Goal: Task Accomplishment & Management: Manage account settings

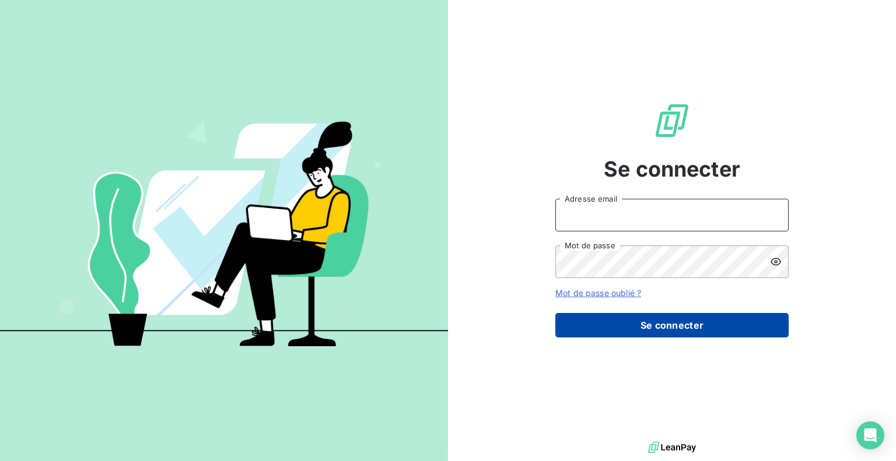
type input "[EMAIL_ADDRESS][DOMAIN_NAME]"
click at [606, 323] on button "Se connecter" at bounding box center [671, 325] width 233 height 25
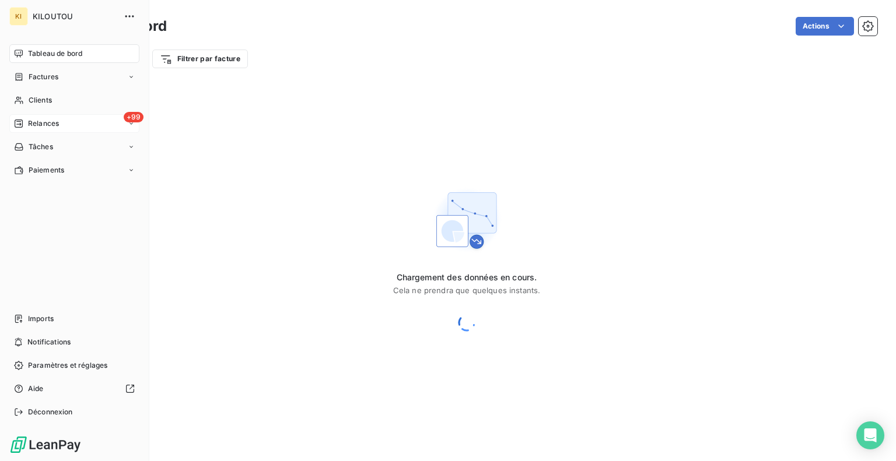
click at [26, 118] on div "+99 Relances" at bounding box center [74, 123] width 130 height 19
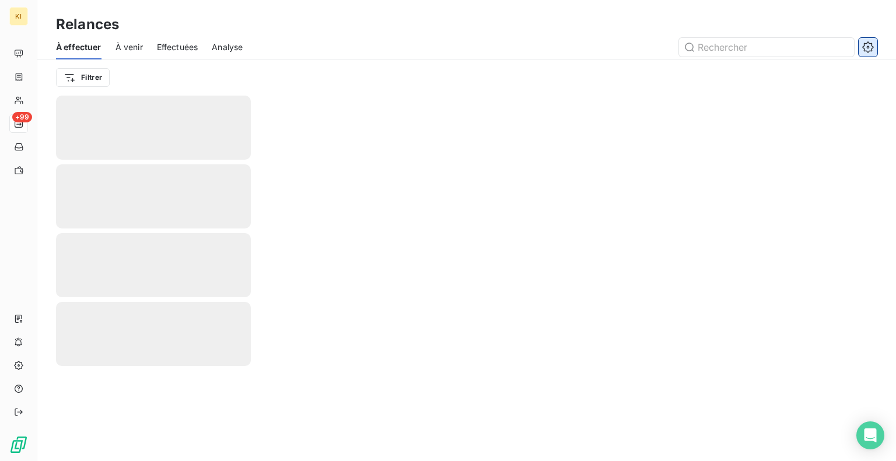
click at [870, 50] on icon "button" at bounding box center [867, 46] width 11 height 11
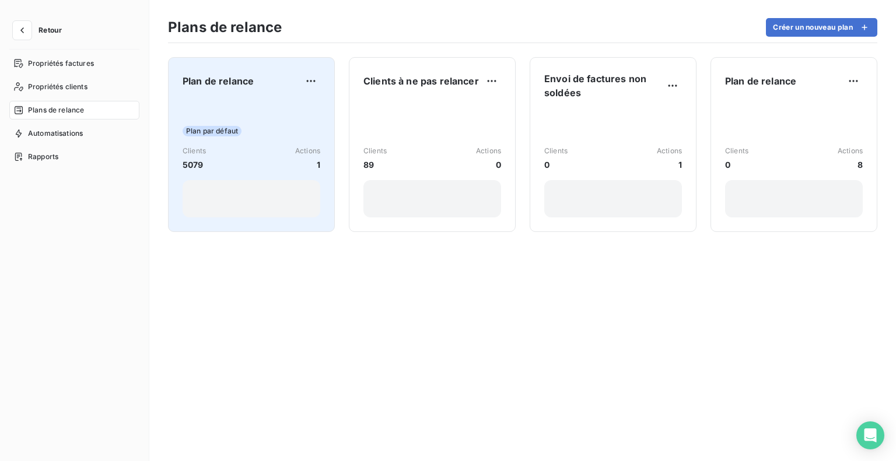
click at [221, 98] on div "Plan de relance Plan par défaut Clients 5079 Actions 1" at bounding box center [252, 145] width 138 height 146
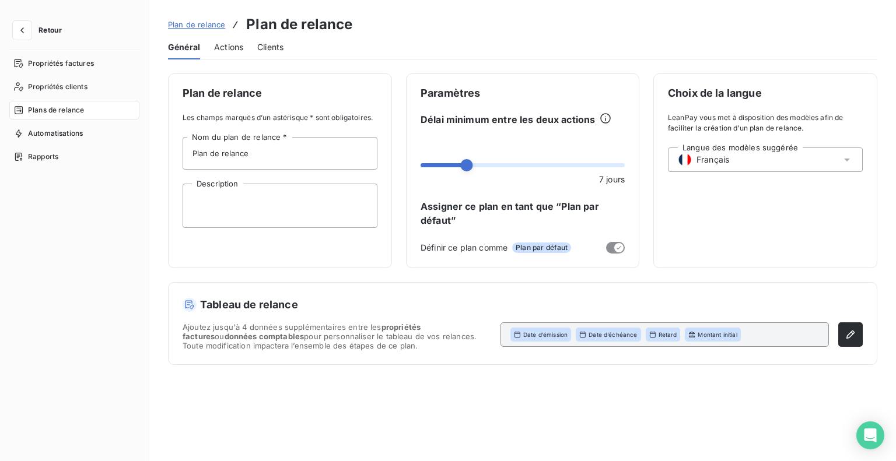
click at [186, 26] on span "Plan de relance" at bounding box center [196, 24] width 57 height 9
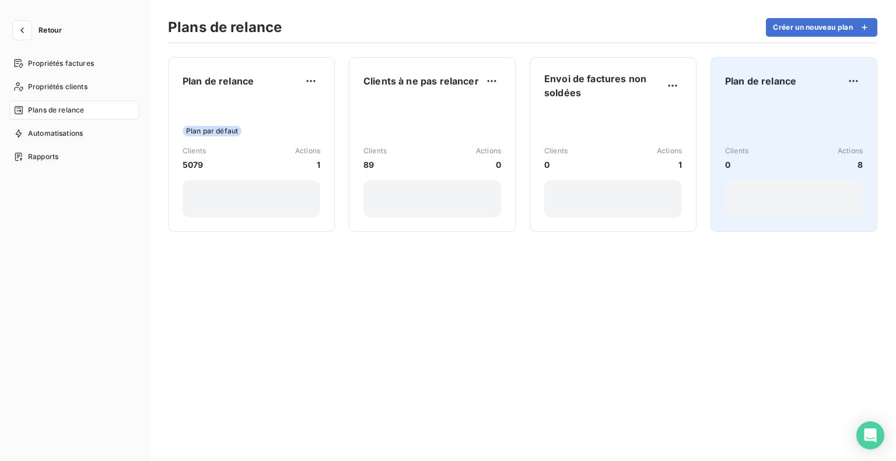
click at [788, 109] on div "Clients 0 Actions 8" at bounding box center [794, 159] width 138 height 118
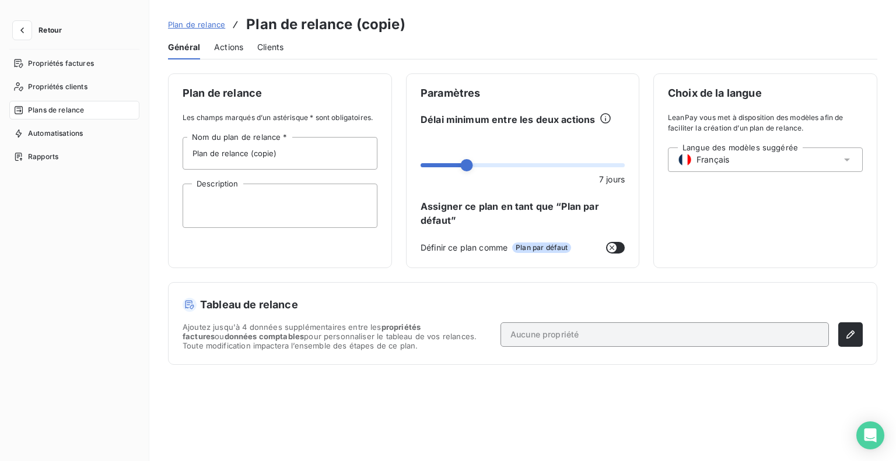
click at [231, 51] on span "Actions" at bounding box center [228, 47] width 29 height 12
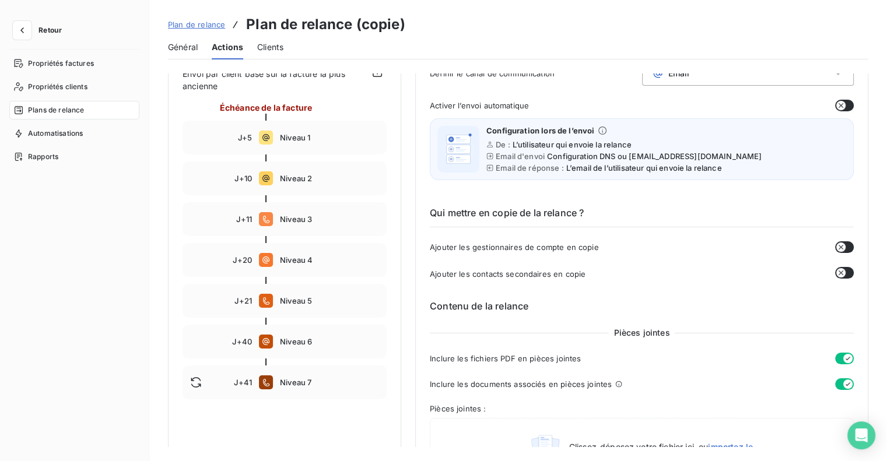
scroll to position [128, 0]
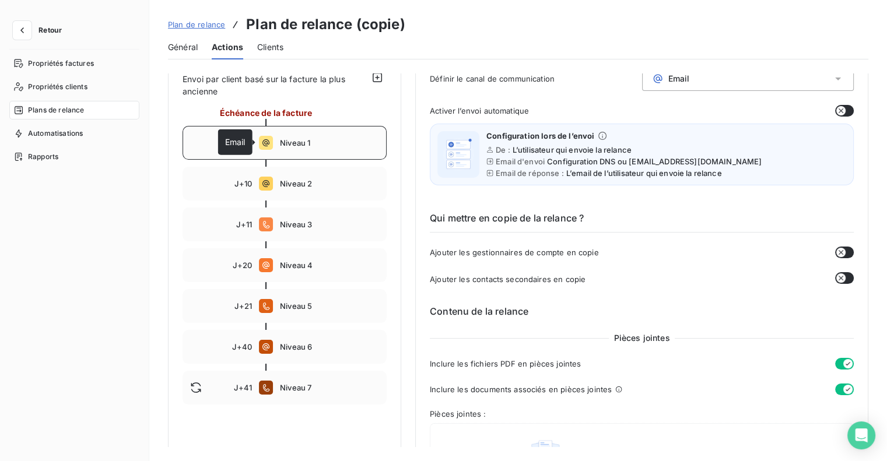
click at [266, 141] on icon at bounding box center [266, 142] width 7 height 7
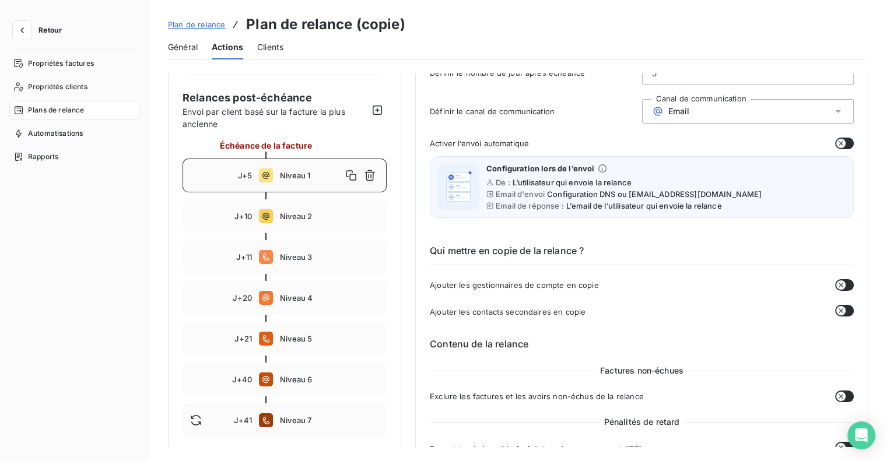
scroll to position [0, 0]
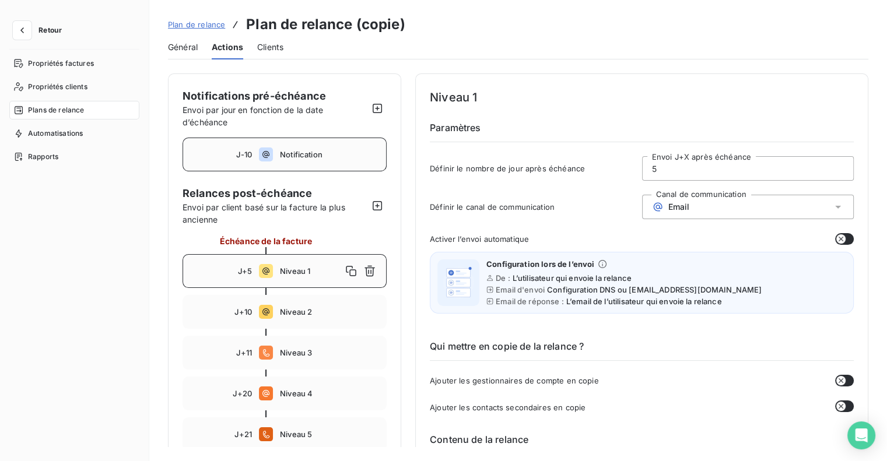
click at [274, 153] on div "J-10 Notification" at bounding box center [285, 155] width 204 height 34
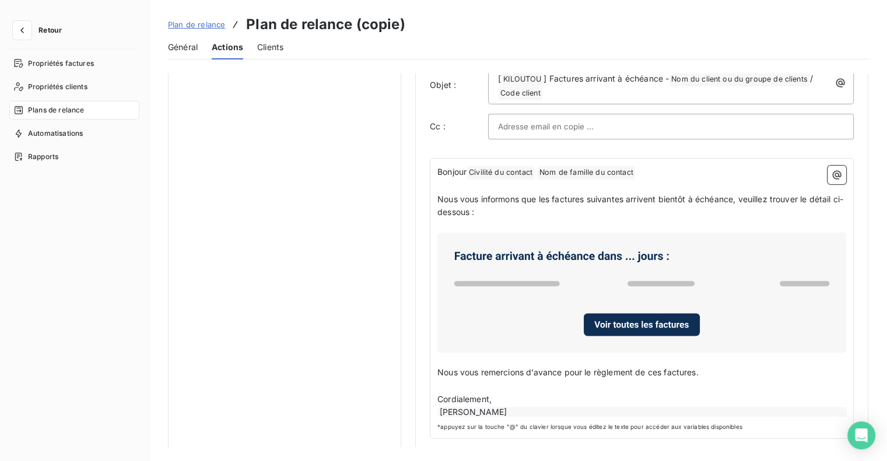
scroll to position [590, 0]
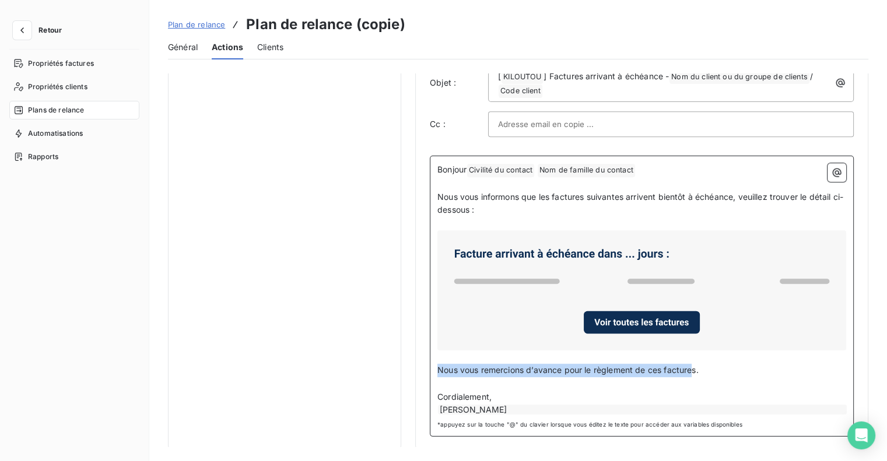
drag, startPoint x: 695, startPoint y: 365, endPoint x: 436, endPoint y: 363, distance: 259.0
click at [436, 363] on div "Bonjour Civilité du contact ﻿ Nom de famille du contact ﻿ ﻿ ﻿ Nous vous informo…" at bounding box center [642, 296] width 424 height 281
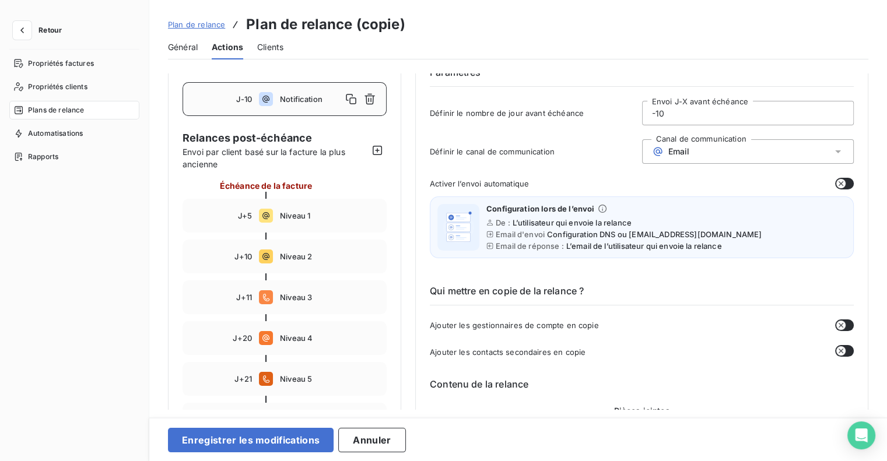
scroll to position [53, 0]
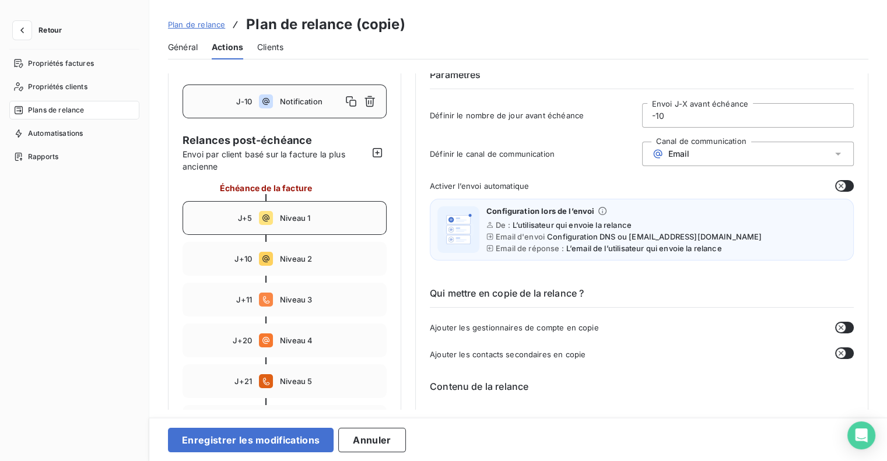
click at [319, 207] on div "J+5 Niveau 1" at bounding box center [285, 218] width 204 height 34
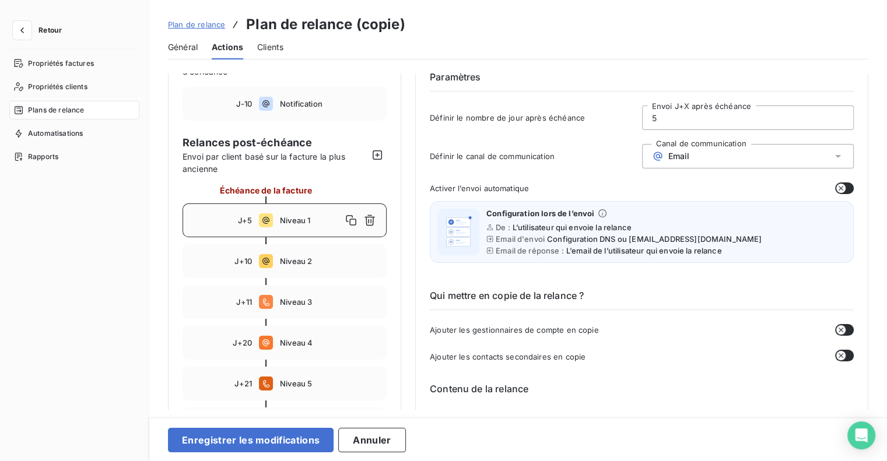
scroll to position [40, 0]
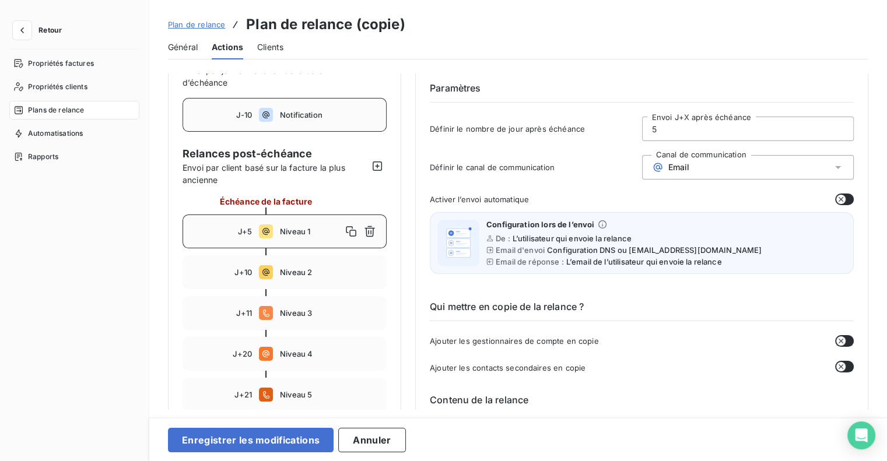
click at [344, 112] on span "Notification" at bounding box center [329, 114] width 99 height 9
type input "-10"
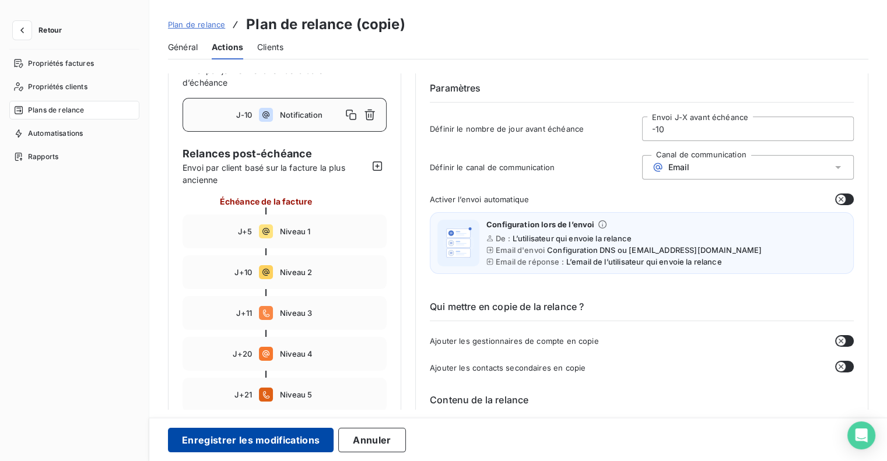
click at [279, 447] on button "Enregistrer les modifications" at bounding box center [251, 440] width 166 height 25
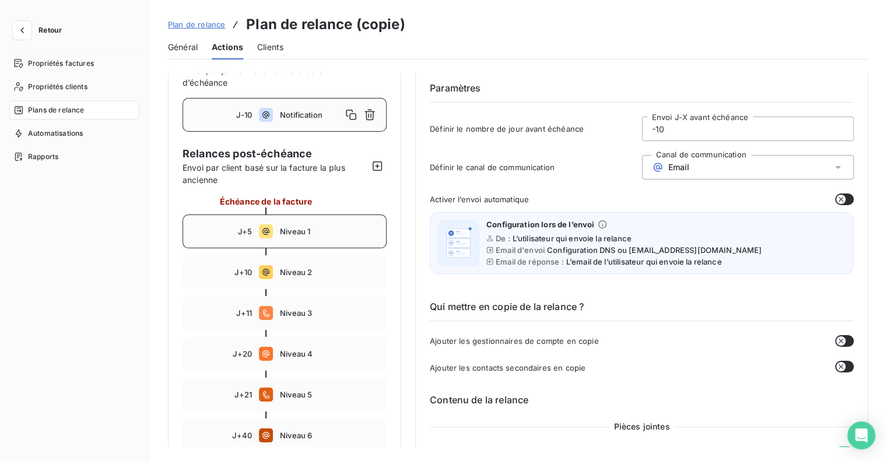
click at [304, 234] on span "Niveau 1" at bounding box center [329, 231] width 99 height 9
click at [307, 114] on span "Notification" at bounding box center [329, 114] width 99 height 9
type input "-10"
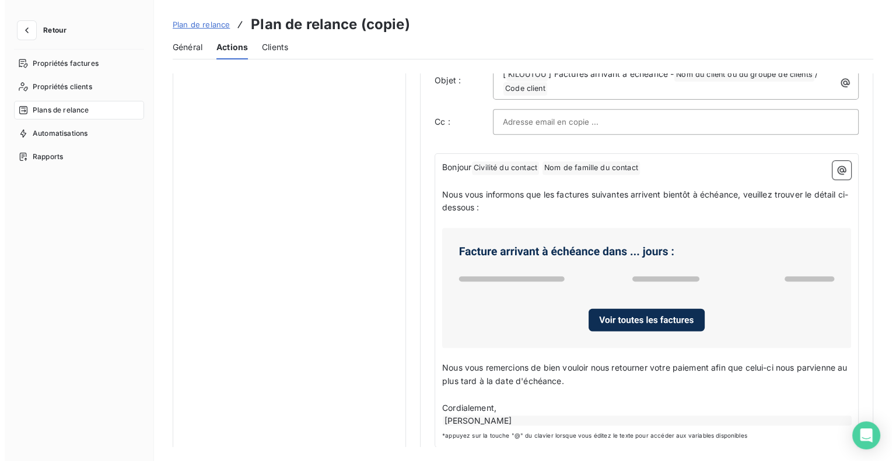
scroll to position [603, 0]
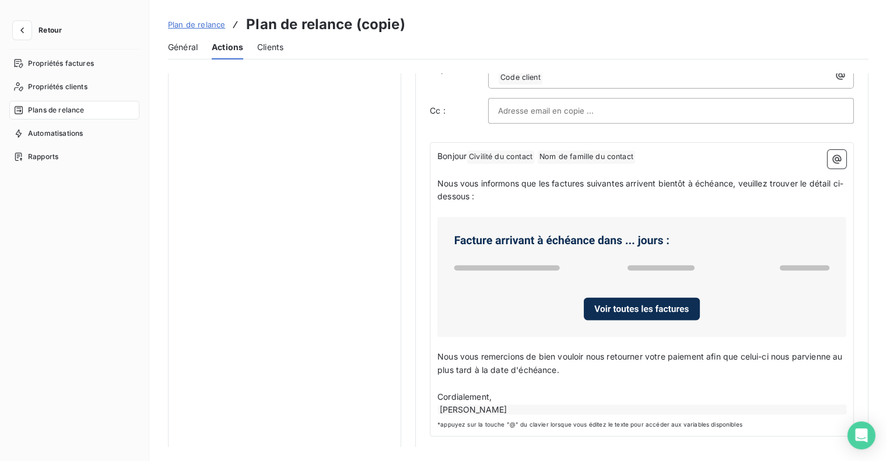
click at [179, 46] on span "Général" at bounding box center [183, 47] width 30 height 12
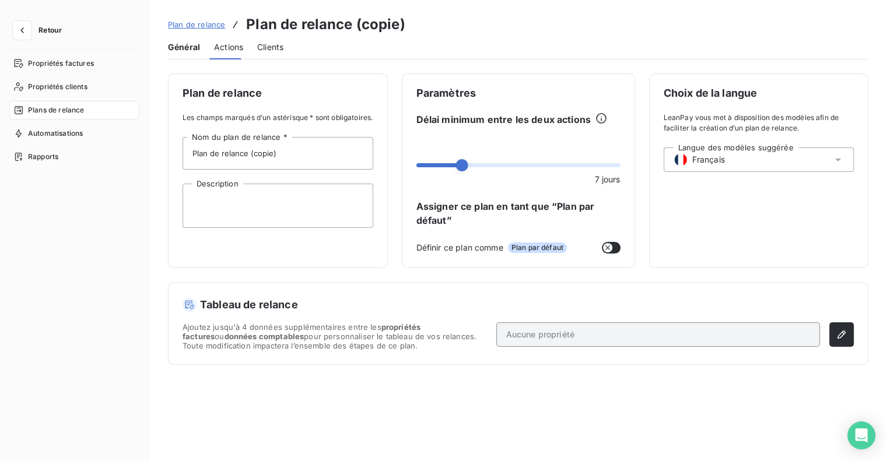
scroll to position [0, 0]
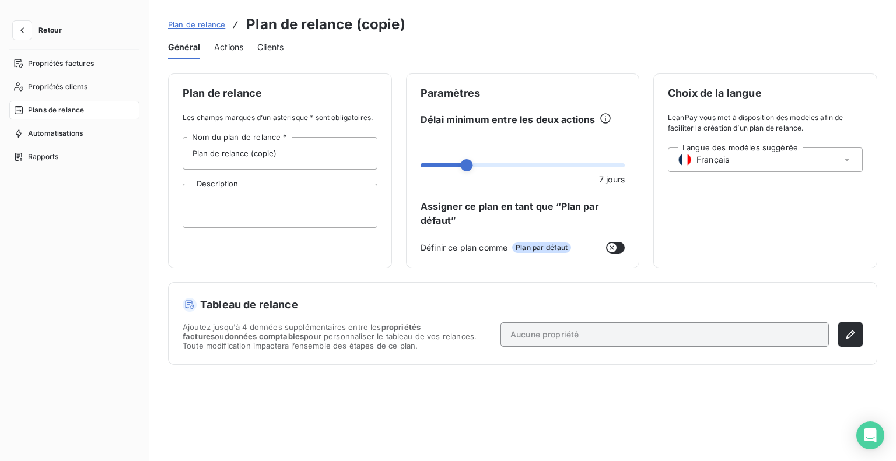
click at [242, 46] on span "Actions" at bounding box center [228, 47] width 29 height 12
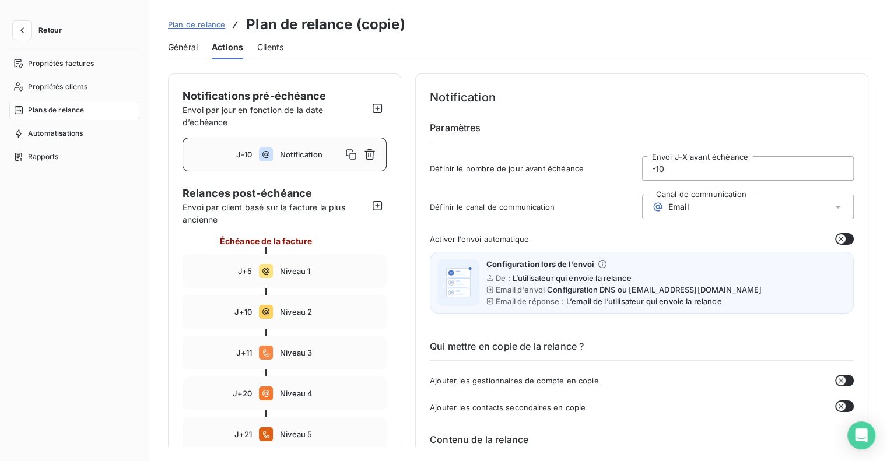
click at [292, 156] on span "Notification" at bounding box center [311, 154] width 62 height 9
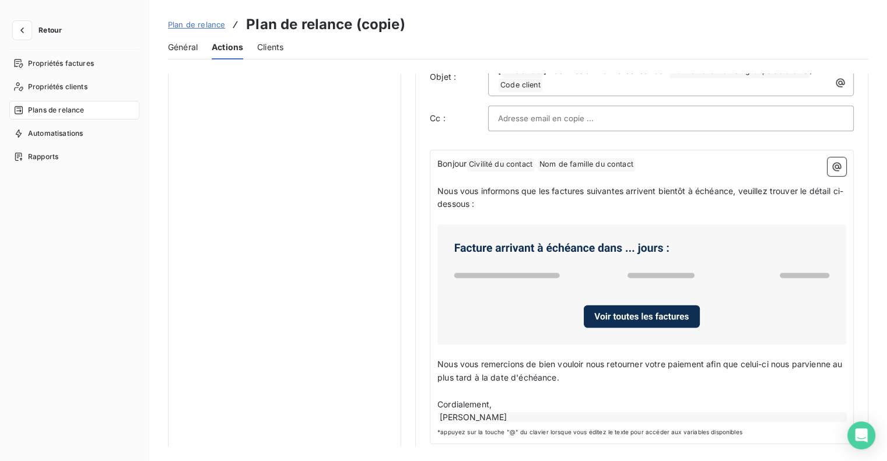
scroll to position [603, 0]
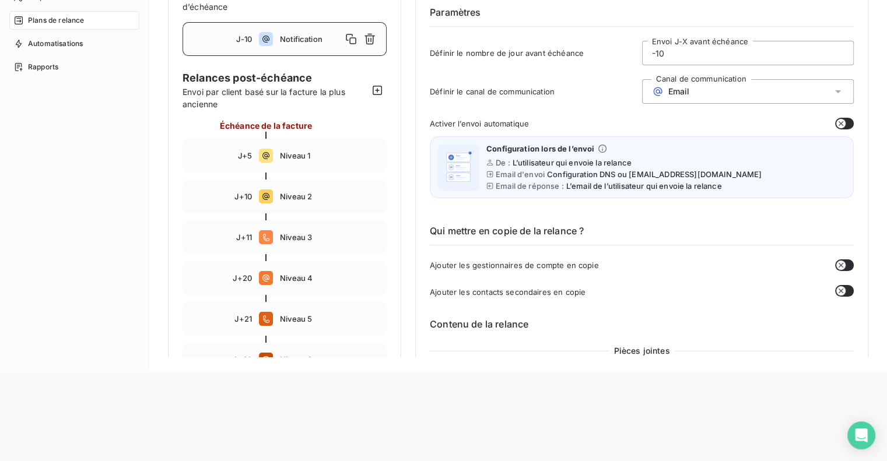
scroll to position [26, 0]
click at [336, 155] on span "Niveau 1" at bounding box center [329, 155] width 99 height 9
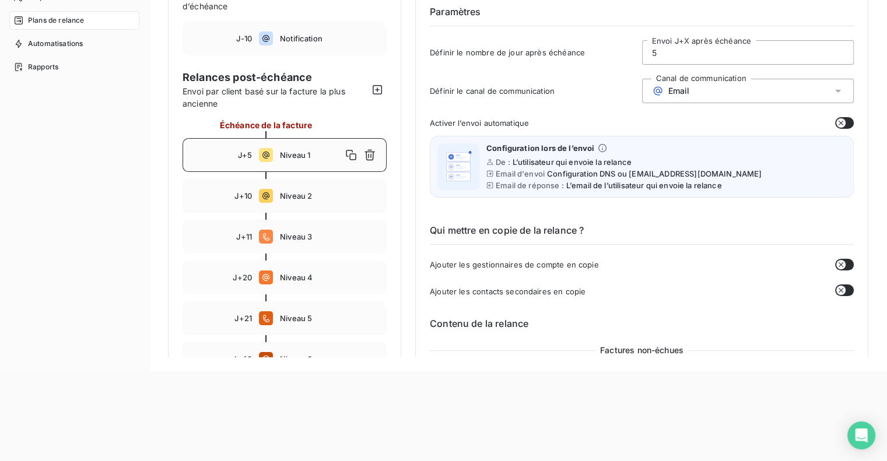
click at [313, 159] on span "Niveau 1" at bounding box center [311, 155] width 62 height 9
click at [322, 36] on span "Notification" at bounding box center [329, 38] width 99 height 9
type input "-10"
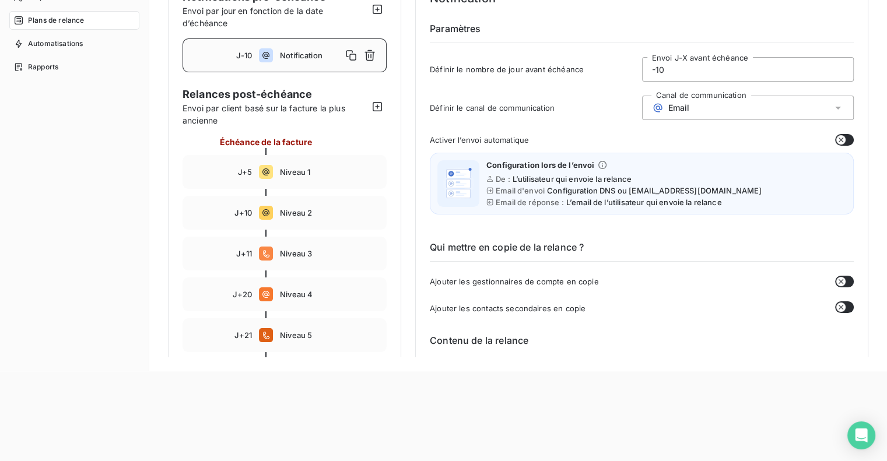
scroll to position [0, 0]
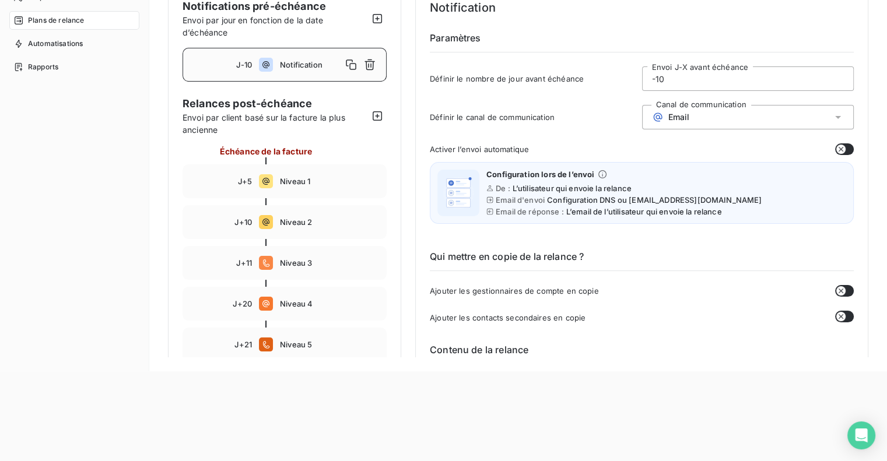
click at [85, 23] on div "Plans de relance" at bounding box center [74, 20] width 130 height 19
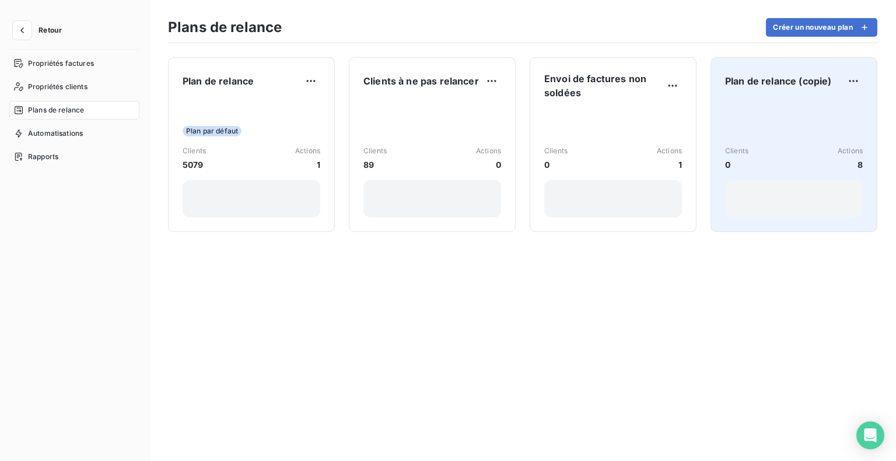
click at [782, 114] on div "Clients 0 Actions 8" at bounding box center [794, 159] width 138 height 118
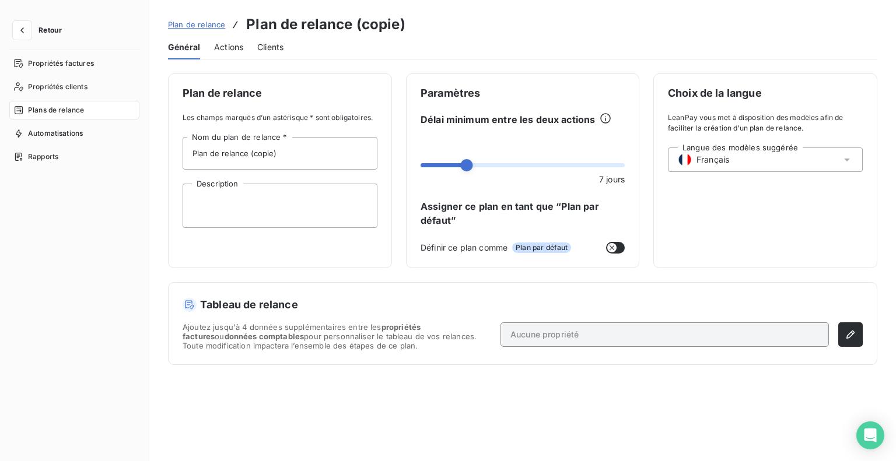
click at [229, 54] on div "Actions" at bounding box center [228, 47] width 29 height 25
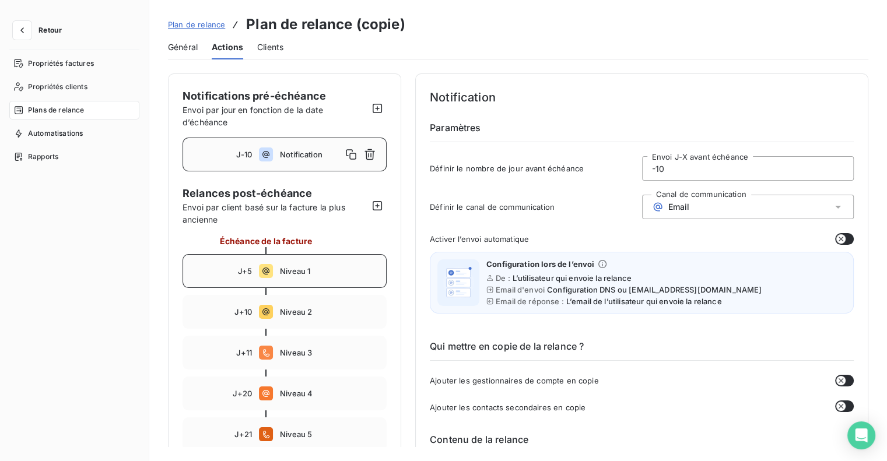
click at [215, 270] on div "J+5" at bounding box center [221, 271] width 62 height 9
click at [261, 155] on icon at bounding box center [266, 155] width 14 height 14
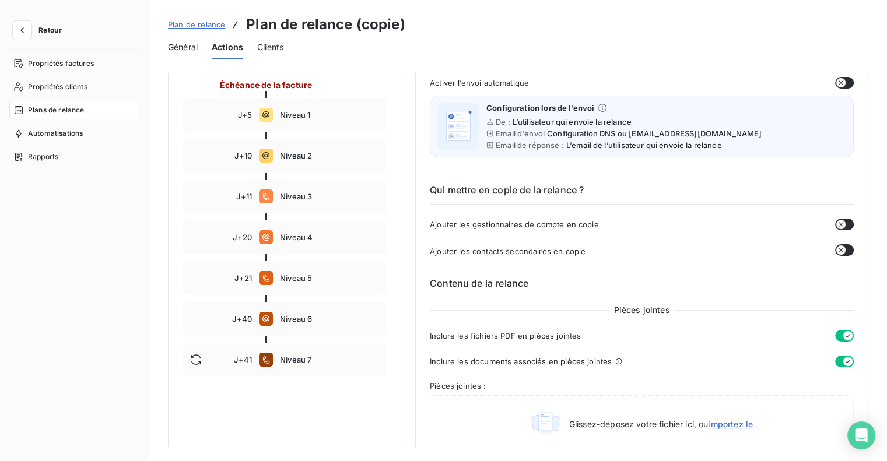
scroll to position [165, 0]
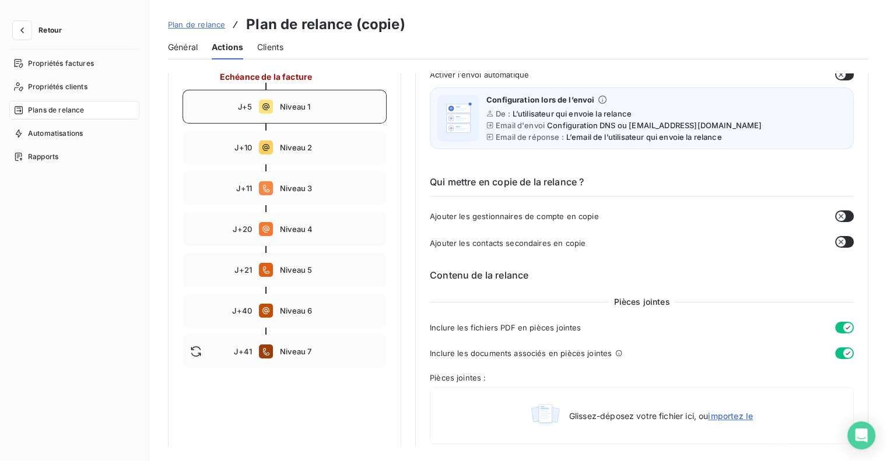
click at [217, 111] on div "J+5" at bounding box center [221, 106] width 62 height 9
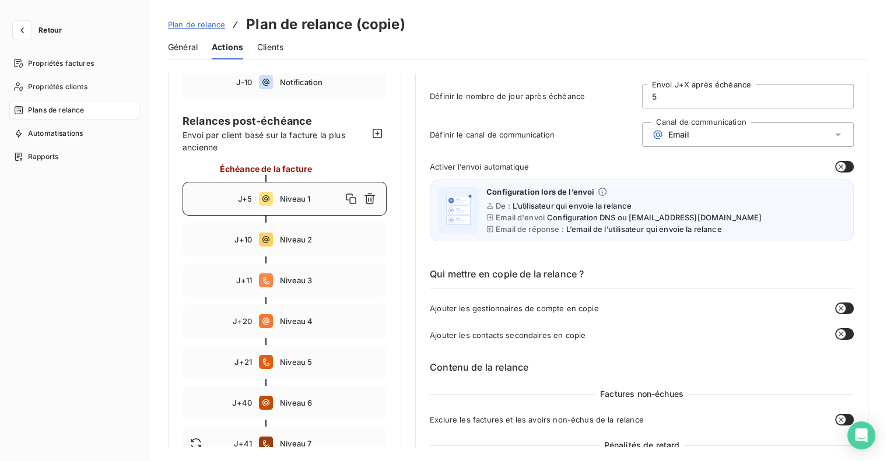
scroll to position [76, 0]
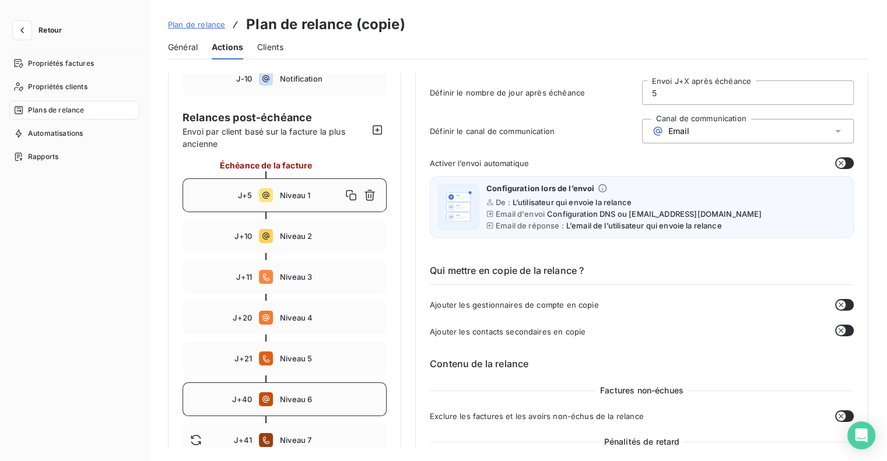
click at [279, 394] on div "J+40 Niveau 6" at bounding box center [285, 400] width 204 height 34
type input "40"
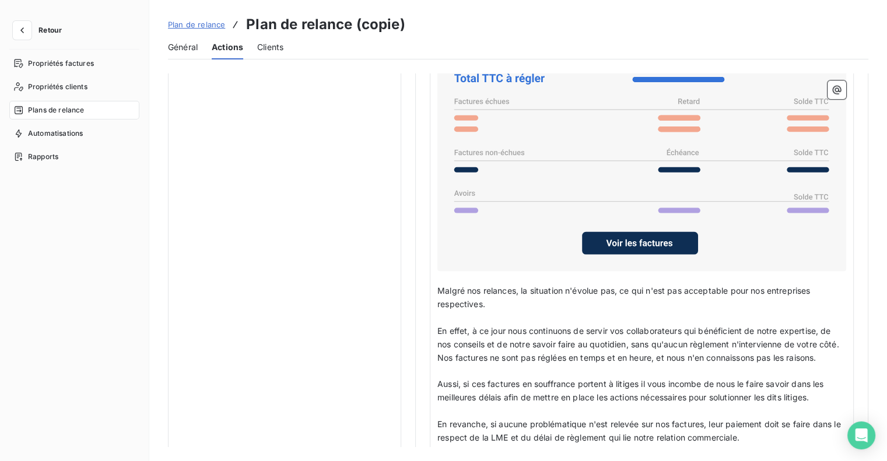
scroll to position [979, 0]
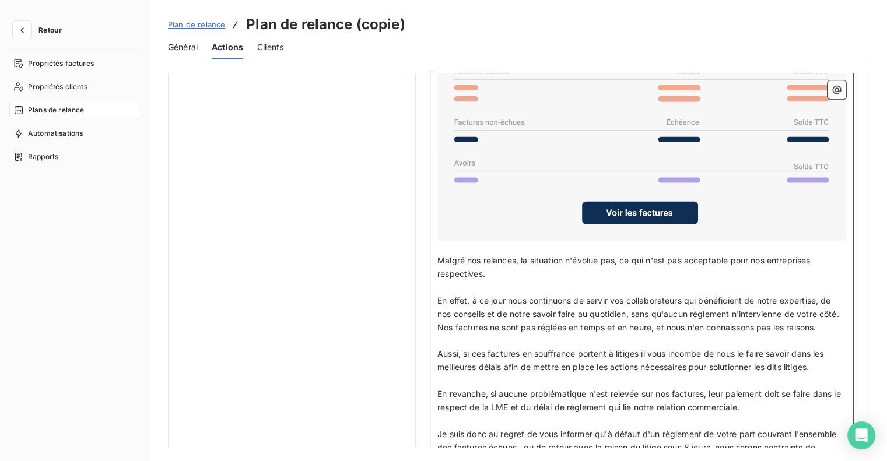
click at [641, 349] on span "Aussi, si ces factures en souffrance portent à litiges il vous incombe de nous …" at bounding box center [632, 360] width 389 height 23
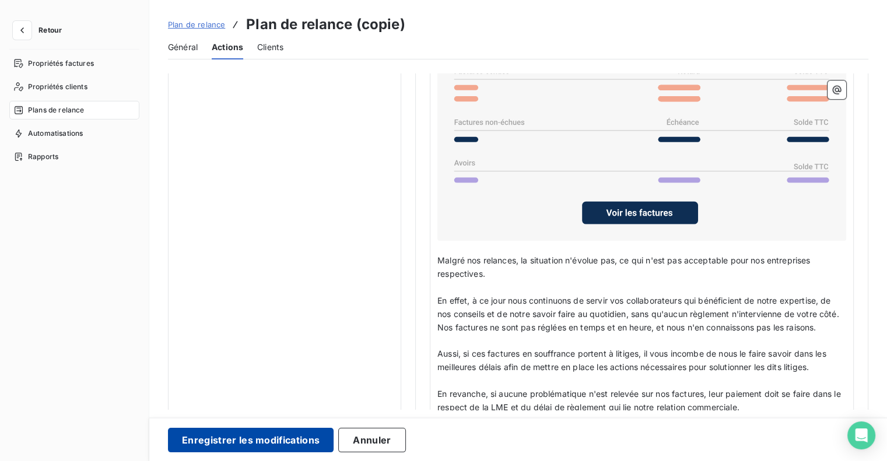
click at [247, 445] on button "Enregistrer les modifications" at bounding box center [251, 440] width 166 height 25
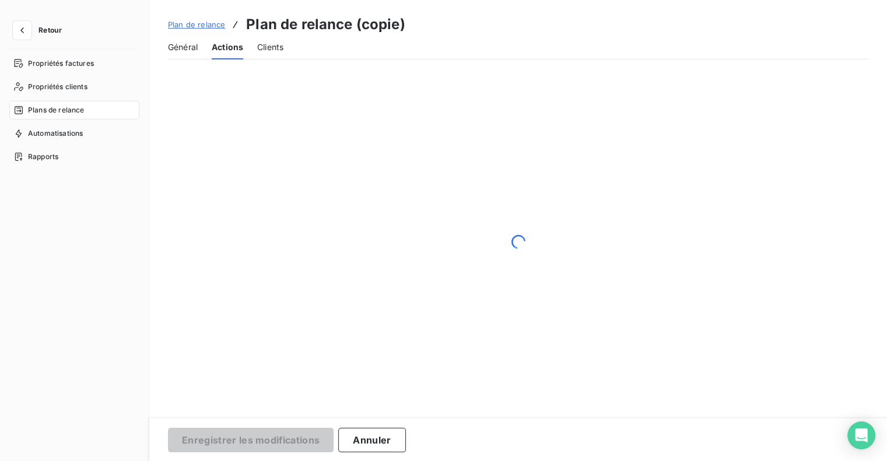
scroll to position [137, 0]
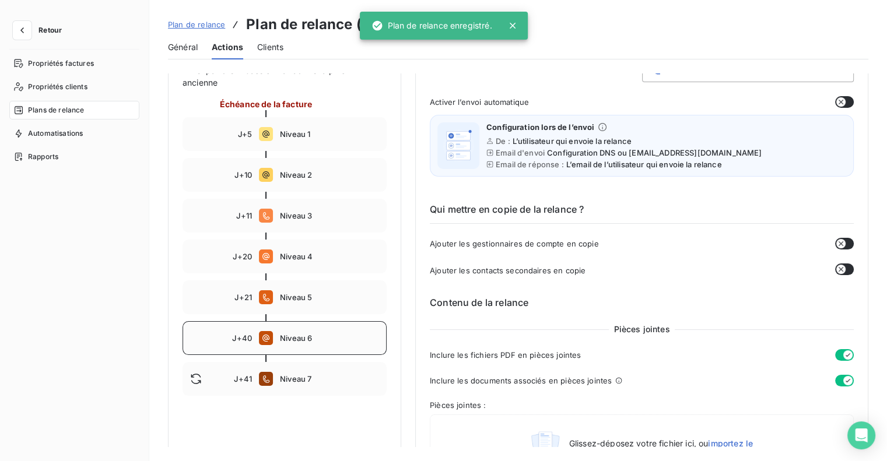
click at [317, 334] on span "Niveau 6" at bounding box center [329, 338] width 99 height 9
type input "40"
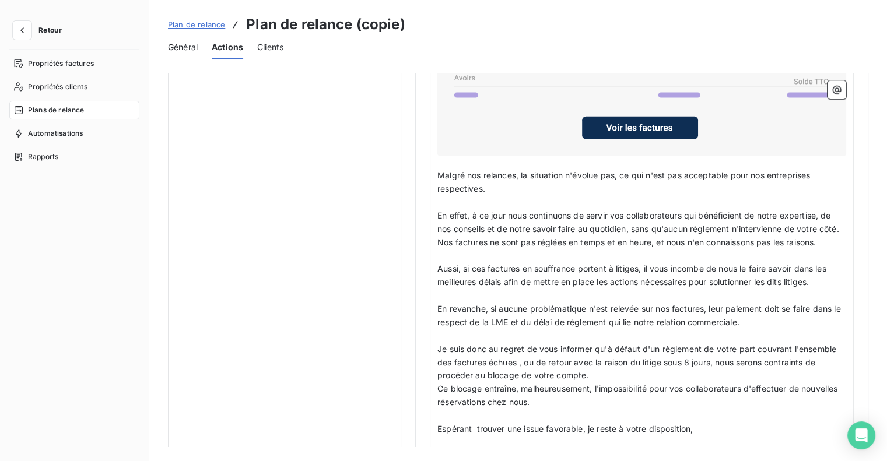
scroll to position [1065, 0]
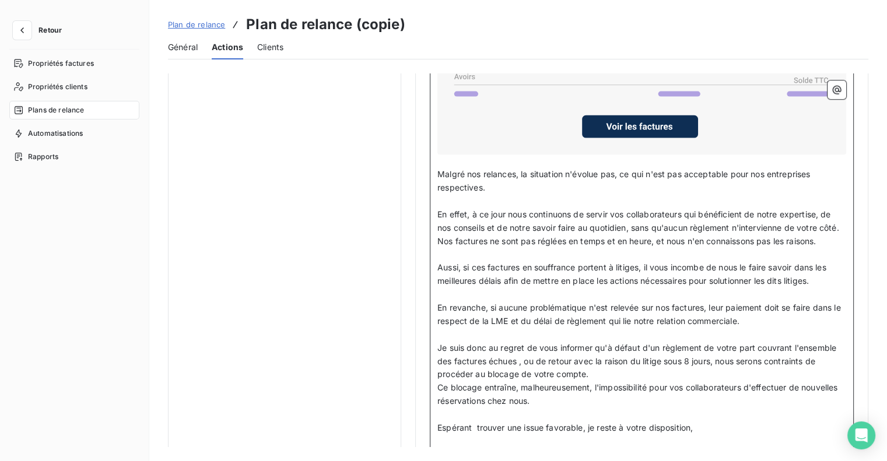
click at [708, 438] on p "﻿" at bounding box center [642, 441] width 409 height 13
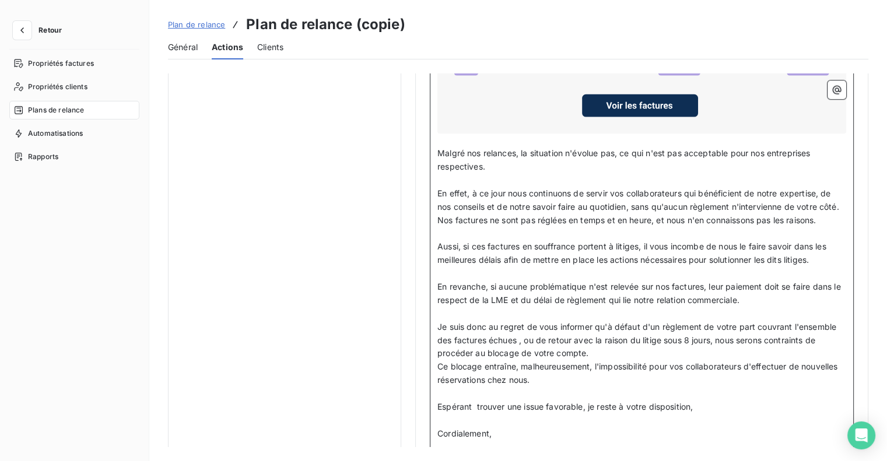
scroll to position [1111, 0]
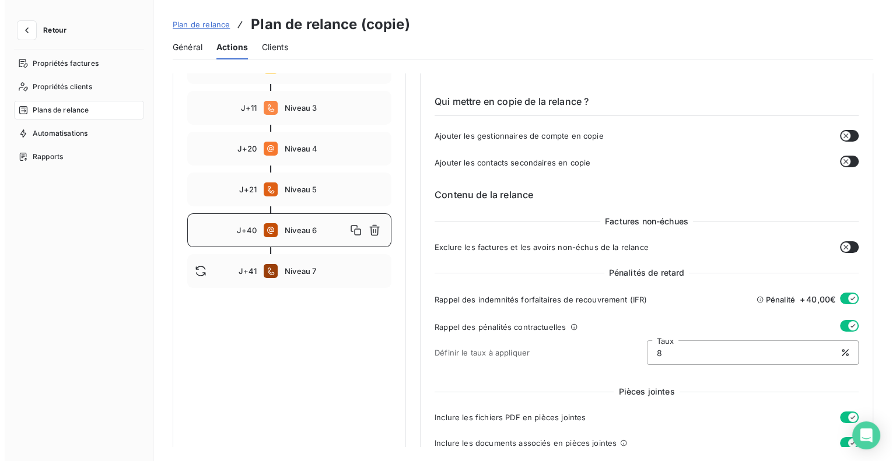
scroll to position [0, 0]
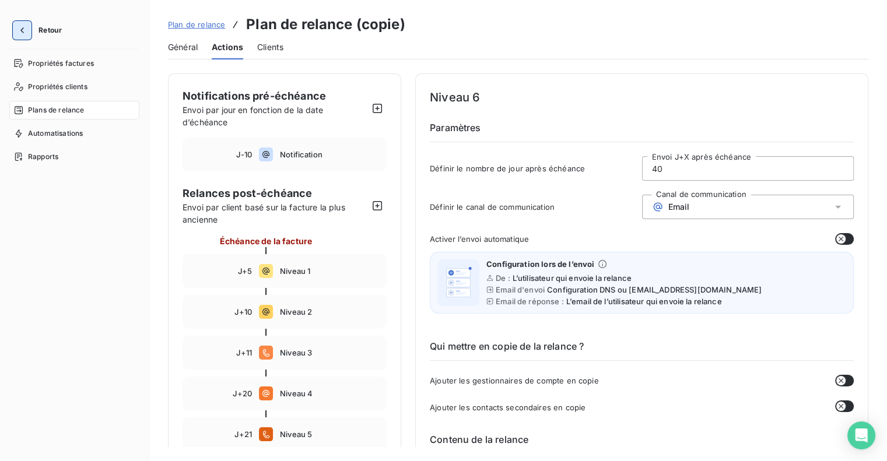
click at [21, 30] on icon "button" at bounding box center [22, 30] width 4 height 6
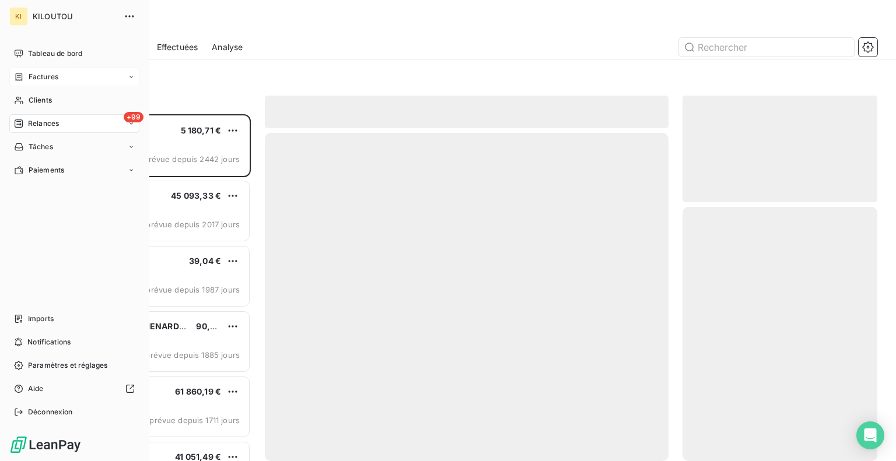
scroll to position [338, 186]
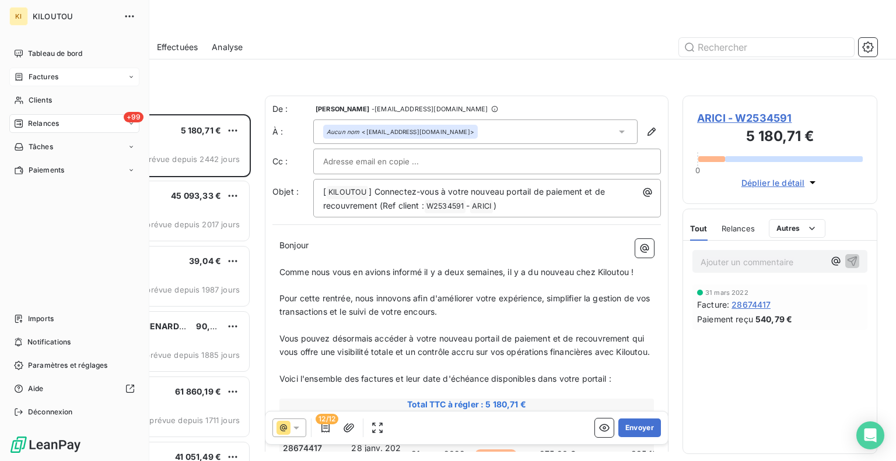
click at [43, 81] on span "Factures" at bounding box center [44, 77] width 30 height 11
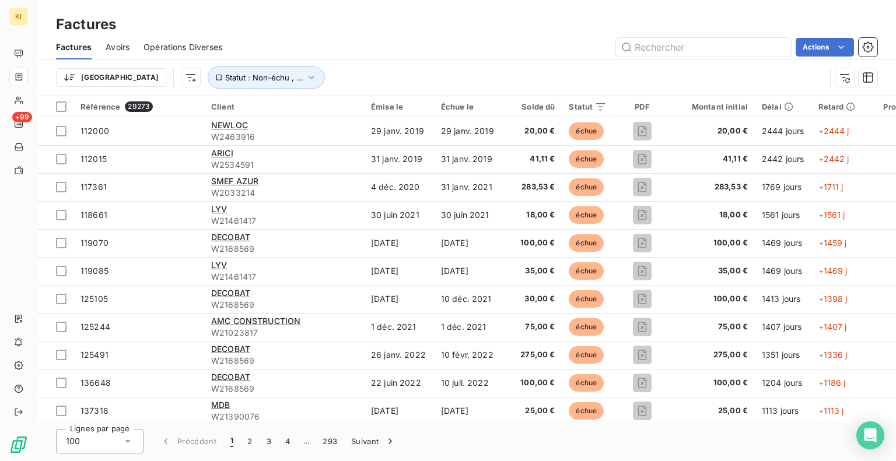
click at [436, 30] on div "Factures" at bounding box center [466, 24] width 859 height 21
click at [428, 37] on div "Factures Avoirs Opérations Diverses Actions" at bounding box center [466, 47] width 859 height 25
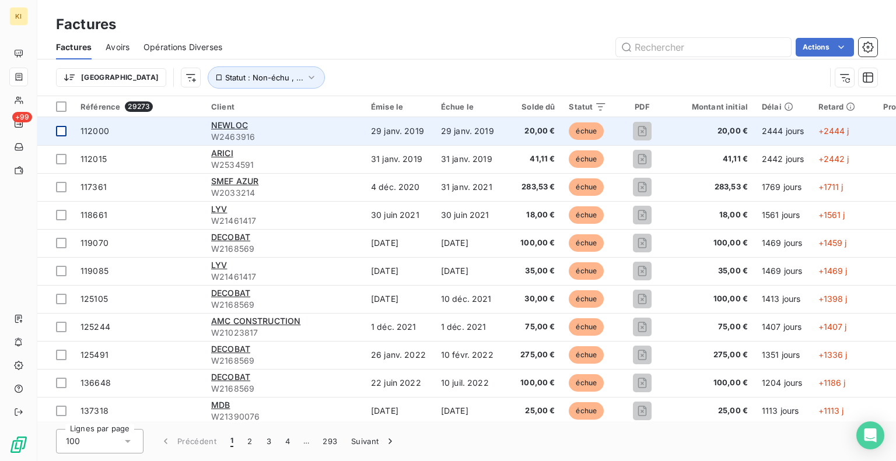
click at [62, 130] on div at bounding box center [61, 131] width 11 height 11
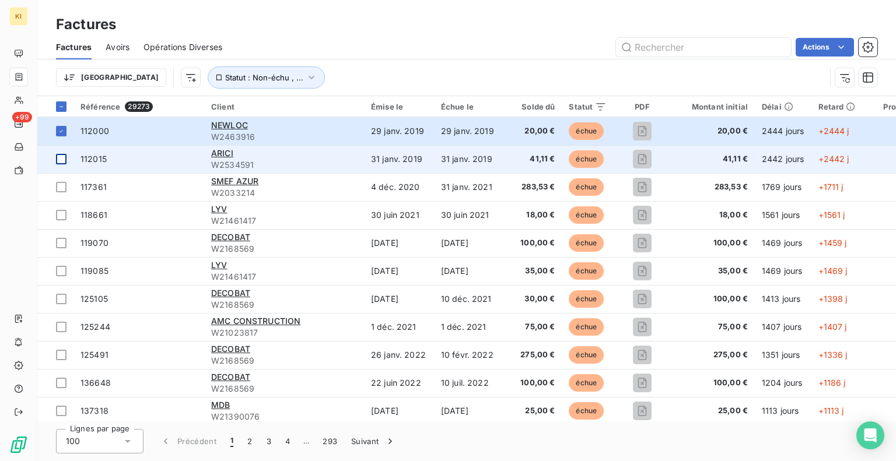
click at [62, 159] on div at bounding box center [61, 159] width 11 height 11
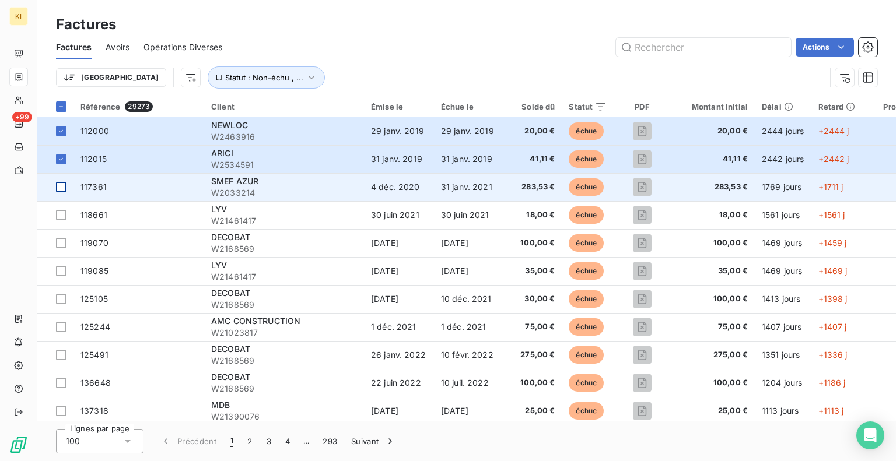
click at [61, 187] on div at bounding box center [61, 187] width 11 height 11
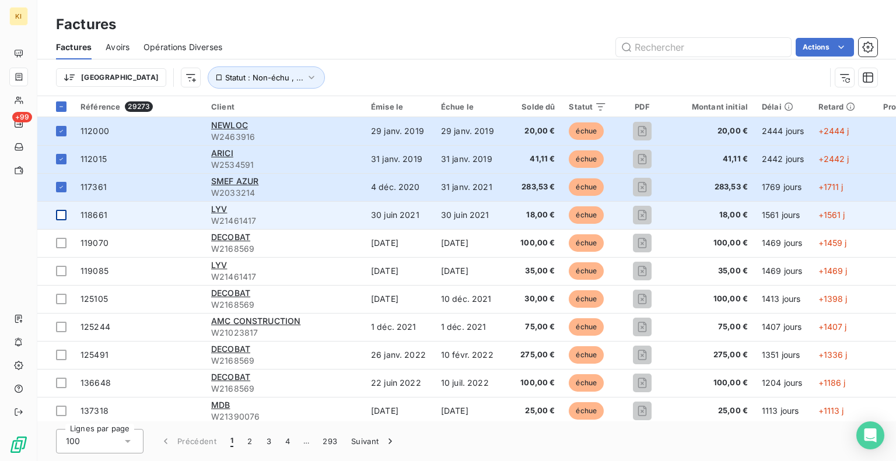
click at [59, 210] on div at bounding box center [61, 215] width 11 height 11
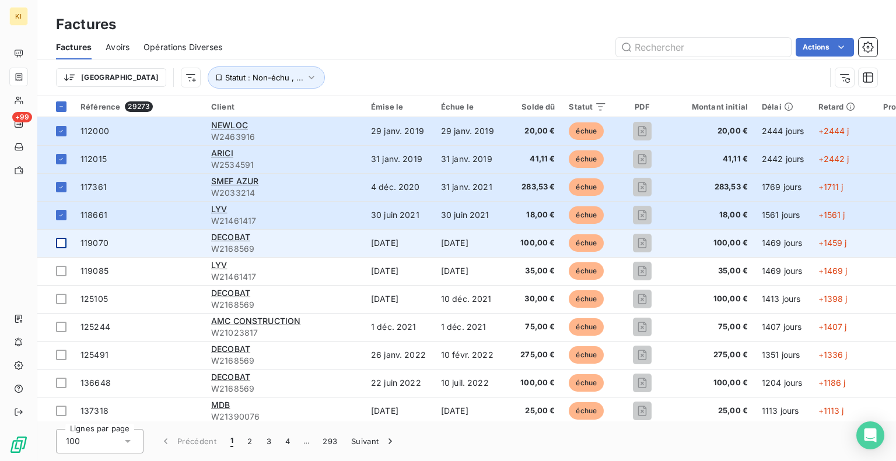
click at [58, 240] on div at bounding box center [61, 243] width 11 height 11
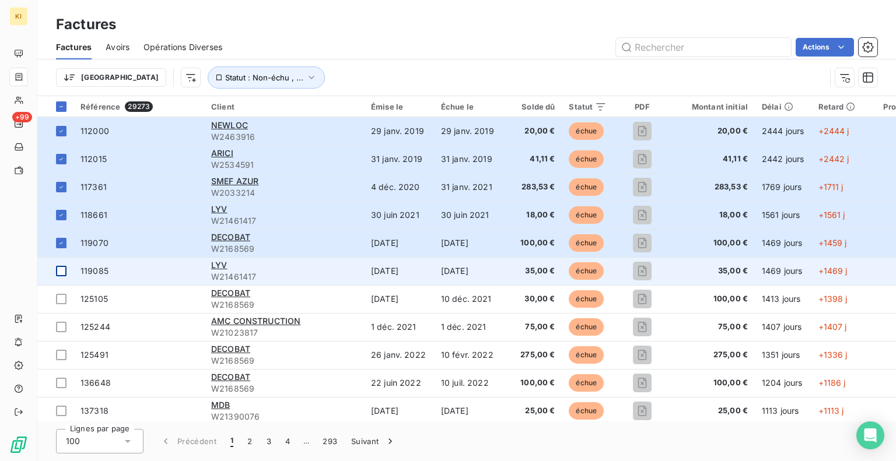
click at [58, 275] on div at bounding box center [61, 271] width 11 height 11
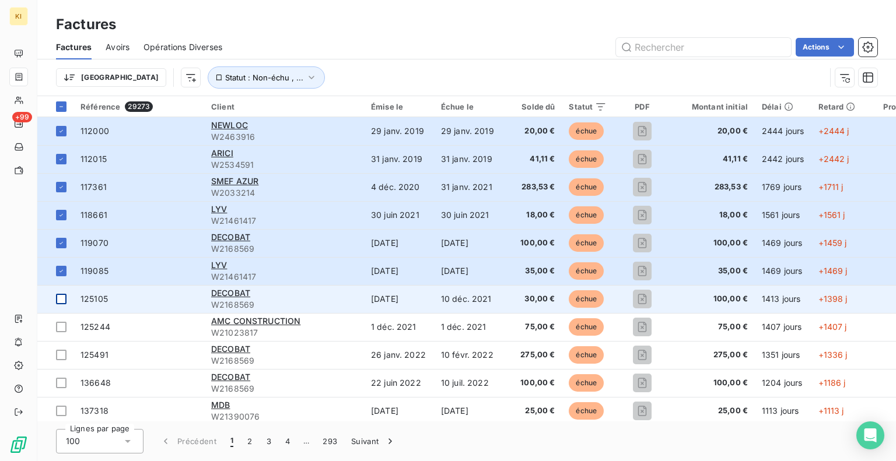
click at [60, 305] on td at bounding box center [55, 299] width 36 height 28
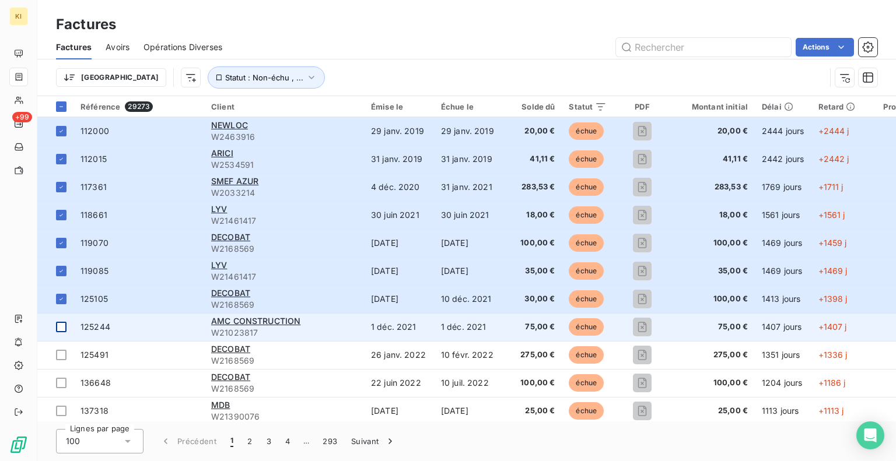
click at [61, 326] on div at bounding box center [61, 327] width 11 height 11
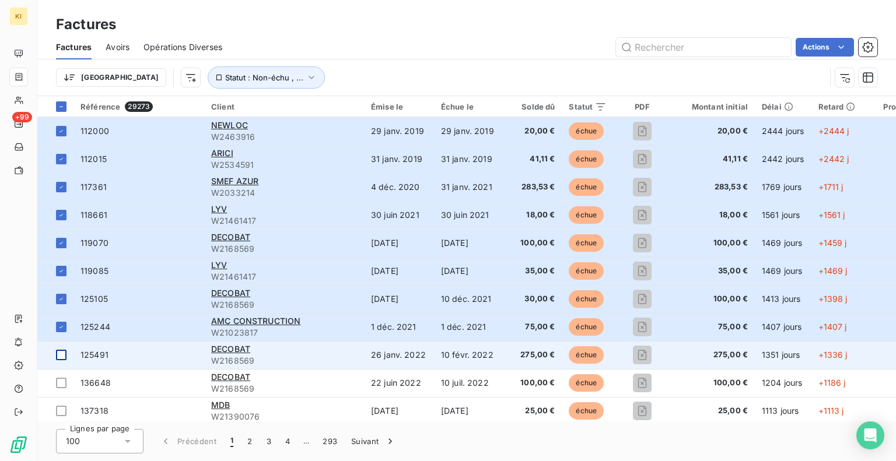
click at [61, 363] on td at bounding box center [55, 355] width 36 height 28
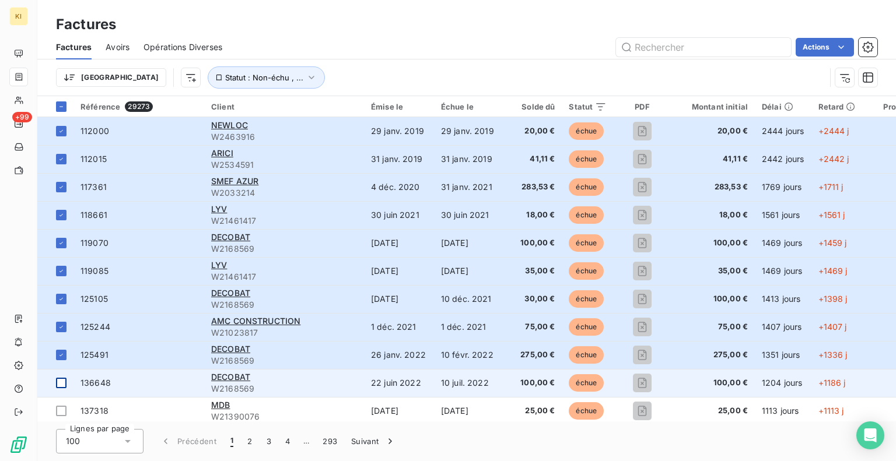
click at [65, 380] on div at bounding box center [61, 383] width 11 height 11
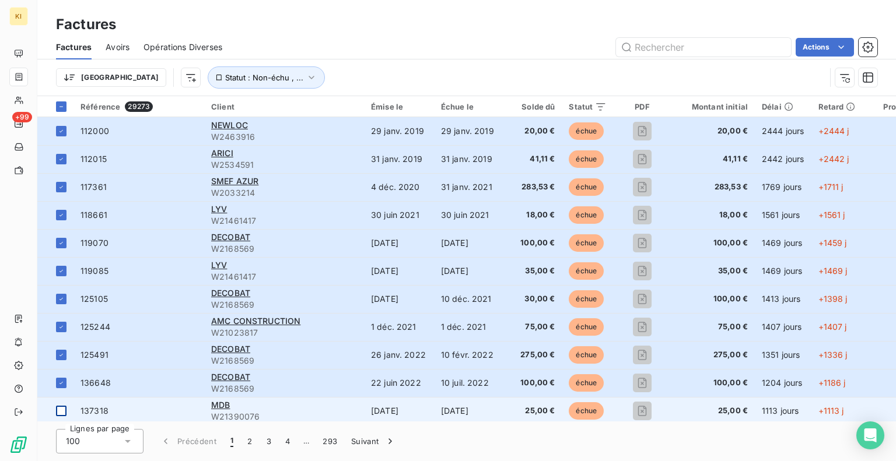
click at [58, 417] on td at bounding box center [55, 411] width 36 height 28
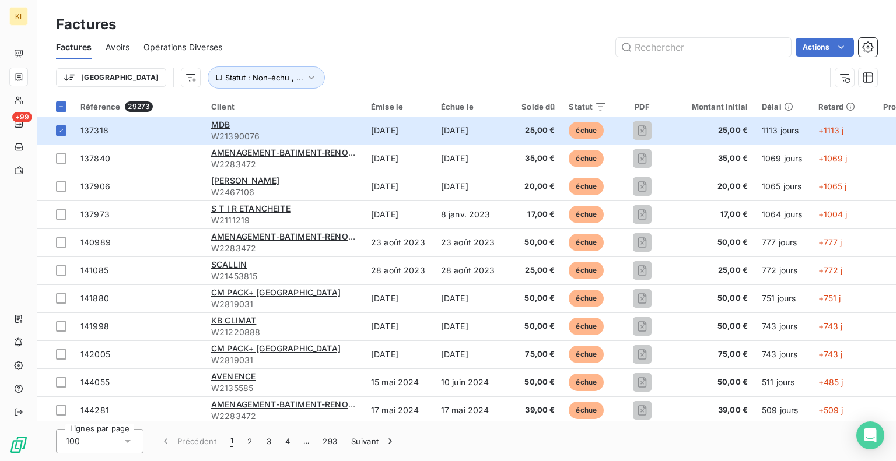
scroll to position [562, 0]
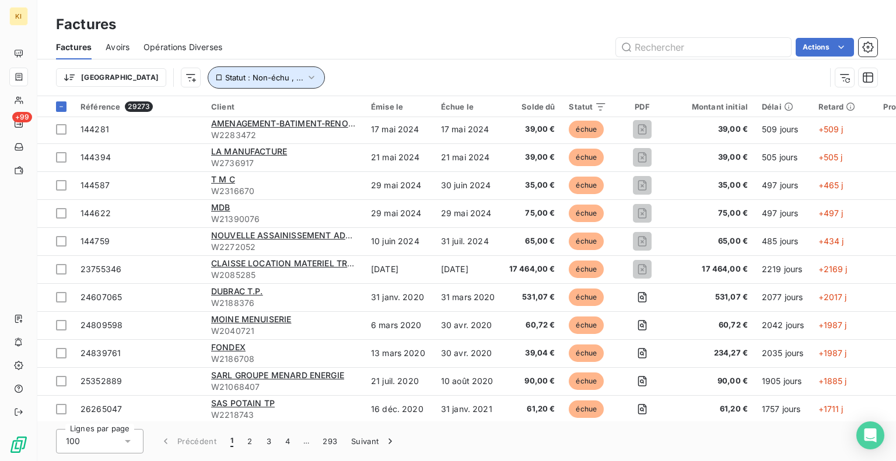
click at [306, 75] on icon "button" at bounding box center [312, 78] width 12 height 12
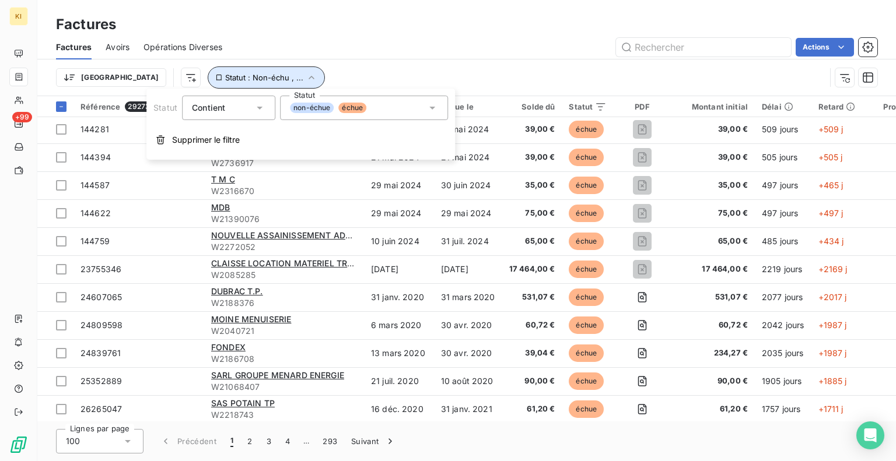
click at [306, 75] on icon "button" at bounding box center [312, 78] width 12 height 12
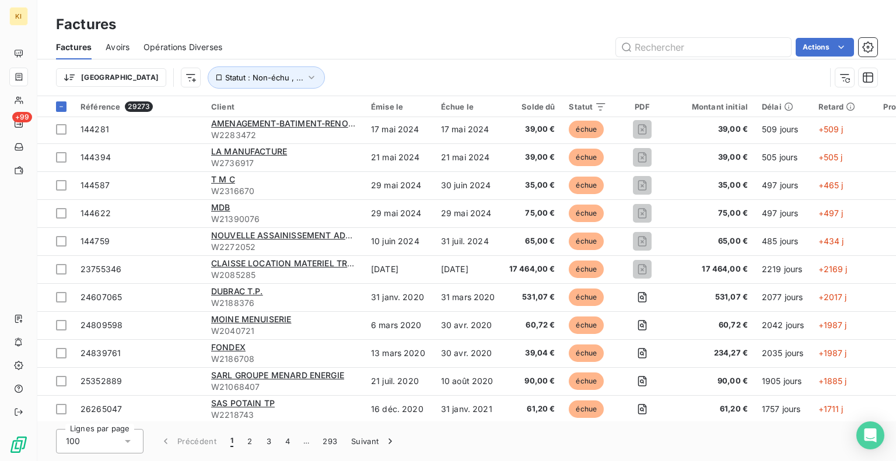
click at [444, 67] on div "Trier Statut : Non-échu , ..." at bounding box center [441, 78] width 770 height 22
click at [65, 107] on div at bounding box center [61, 107] width 11 height 11
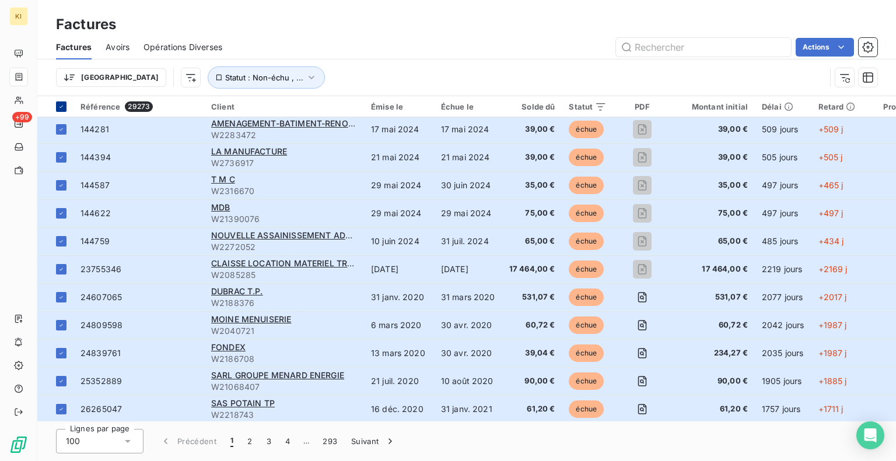
click at [65, 107] on div at bounding box center [61, 107] width 11 height 11
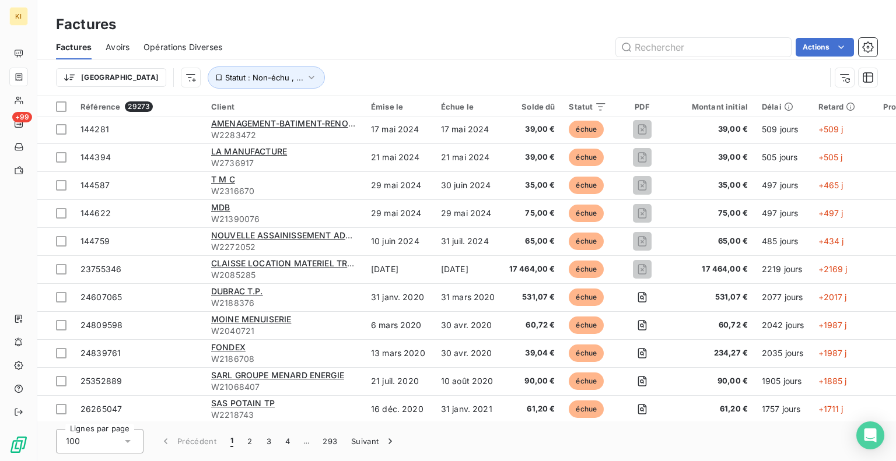
click at [506, 67] on div "Trier Statut : Non-échu , ..." at bounding box center [441, 78] width 770 height 22
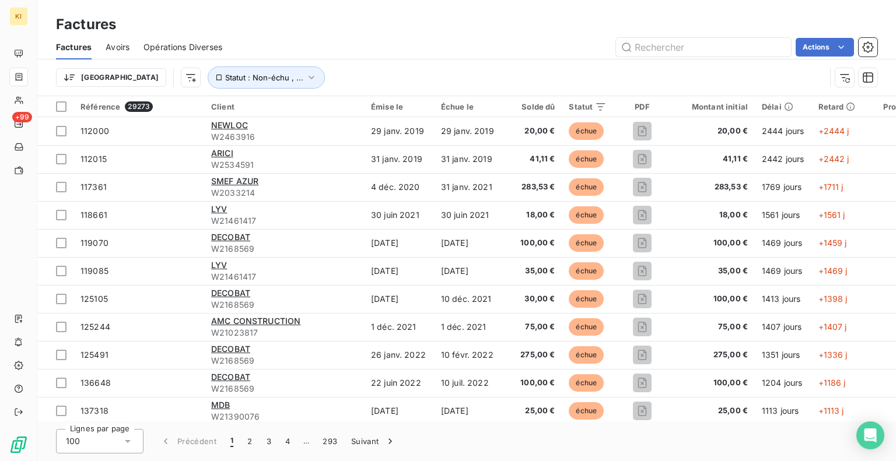
click at [837, 108] on div "Retard" at bounding box center [837, 106] width 37 height 9
click at [306, 79] on icon "button" at bounding box center [312, 78] width 12 height 12
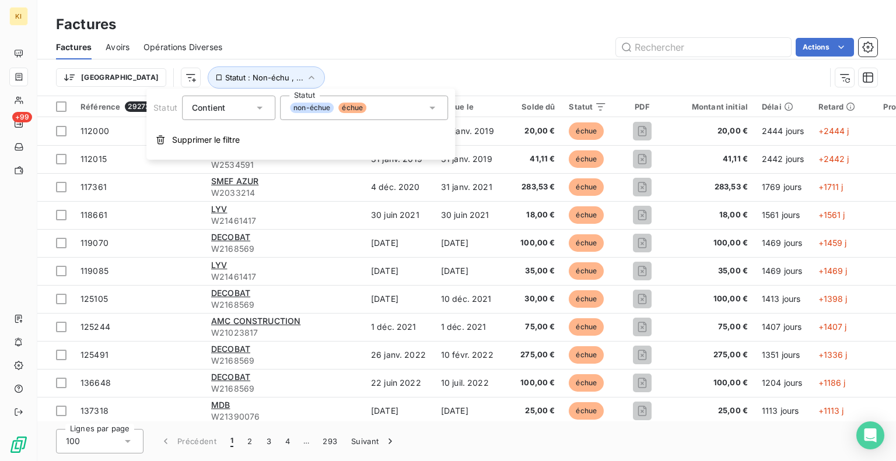
click at [379, 62] on div "Trier Statut : Non-échu , ..." at bounding box center [466, 78] width 821 height 36
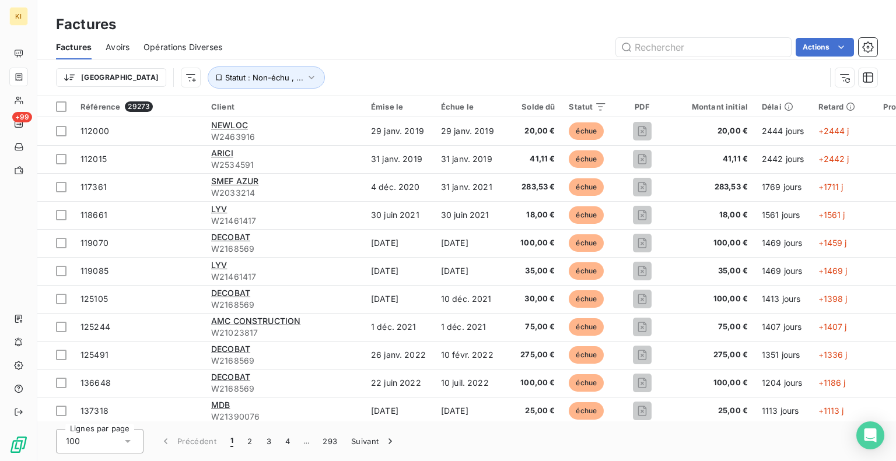
click at [307, 72] on div "Trier Statut : Non-échu , ..." at bounding box center [441, 78] width 770 height 22
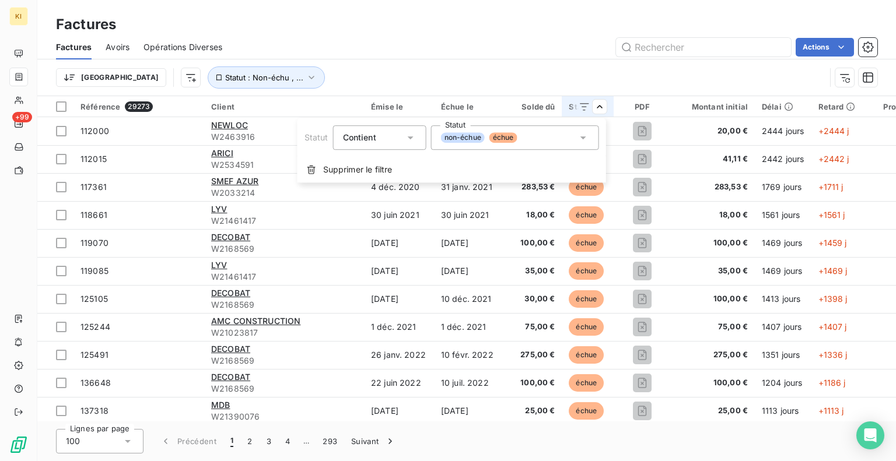
click at [415, 23] on html "KI +99 Factures Factures Avoirs Opérations Diverses Actions Trier Statut : Non-…" at bounding box center [448, 230] width 896 height 461
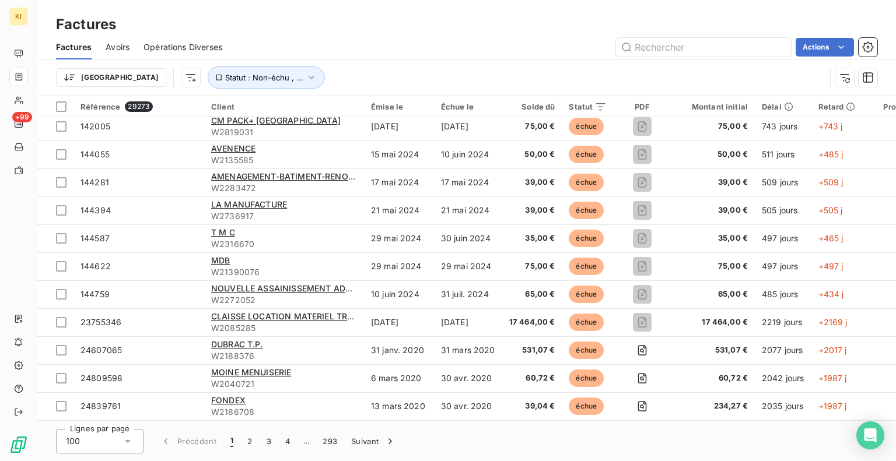
scroll to position [549, 0]
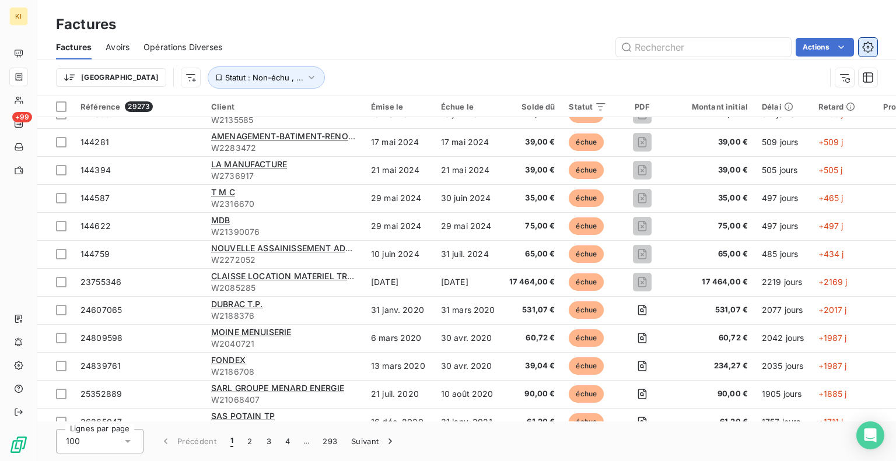
click at [866, 48] on icon "button" at bounding box center [868, 47] width 12 height 12
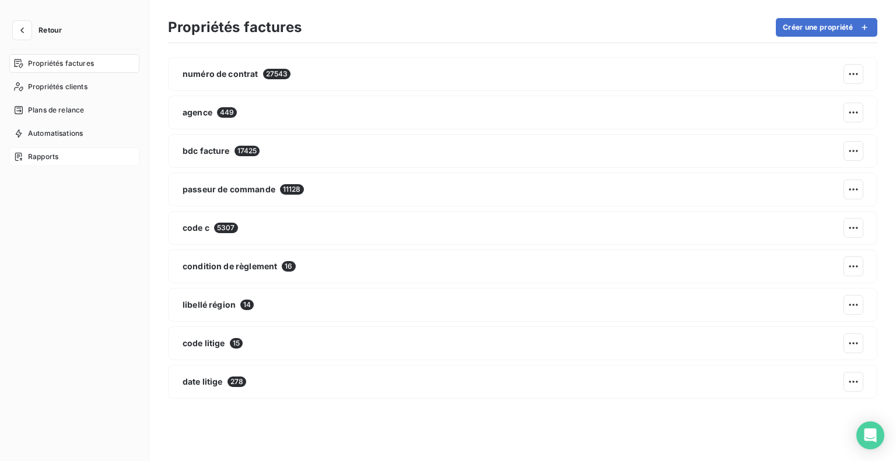
click at [58, 162] on span "Rapports" at bounding box center [43, 157] width 30 height 11
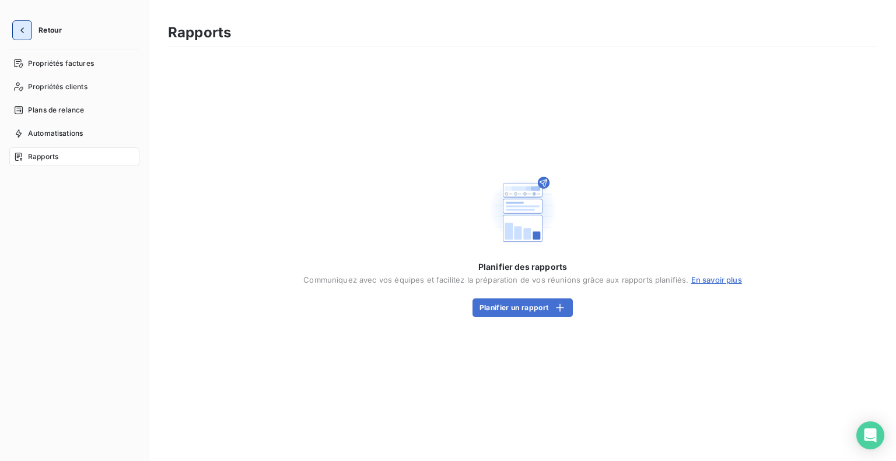
click at [18, 29] on icon "button" at bounding box center [22, 31] width 12 height 12
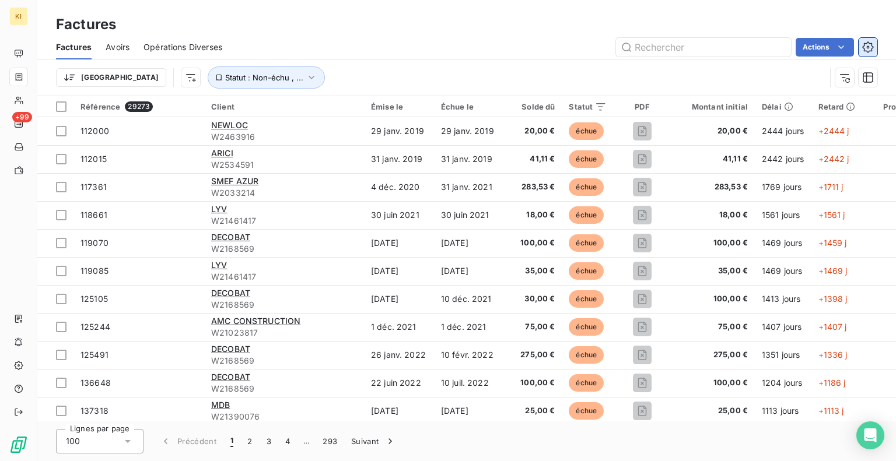
click at [869, 46] on icon "button" at bounding box center [868, 47] width 3 height 3
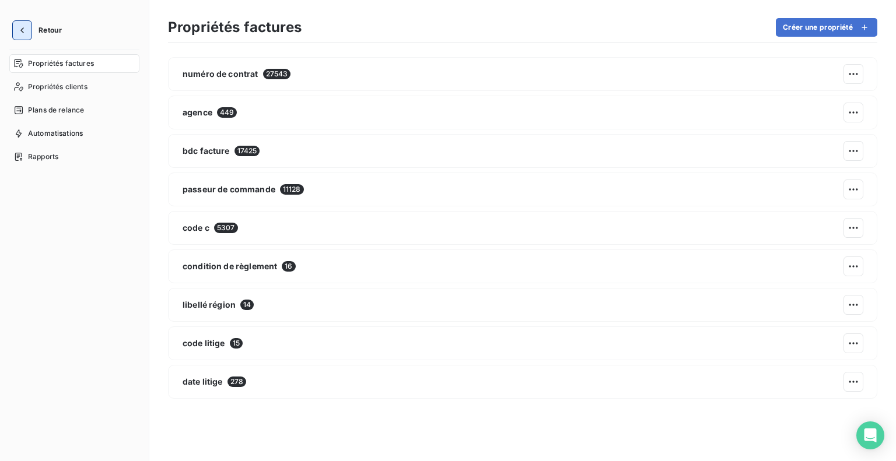
click at [19, 34] on icon "button" at bounding box center [22, 31] width 12 height 12
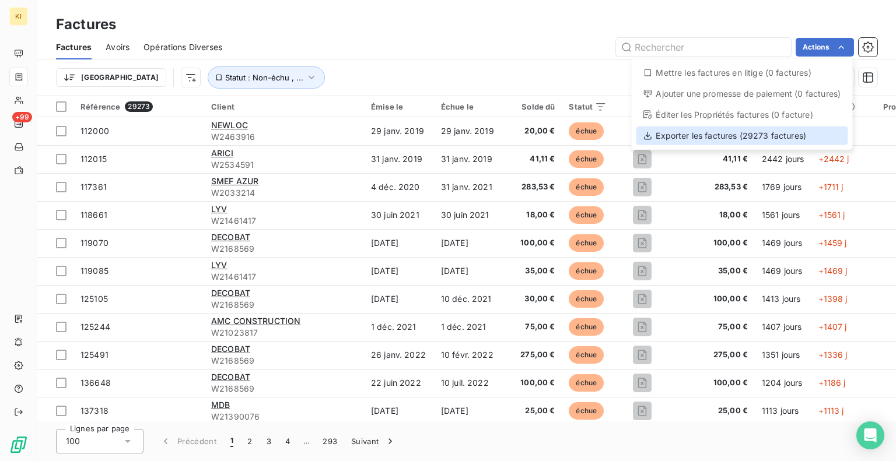
click at [709, 141] on div "Exporter les factures (29273 factures)" at bounding box center [742, 136] width 212 height 19
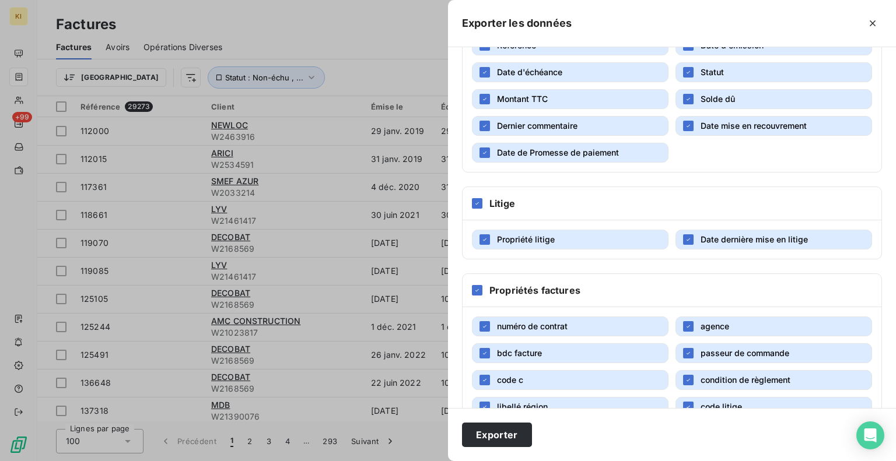
scroll to position [341, 0]
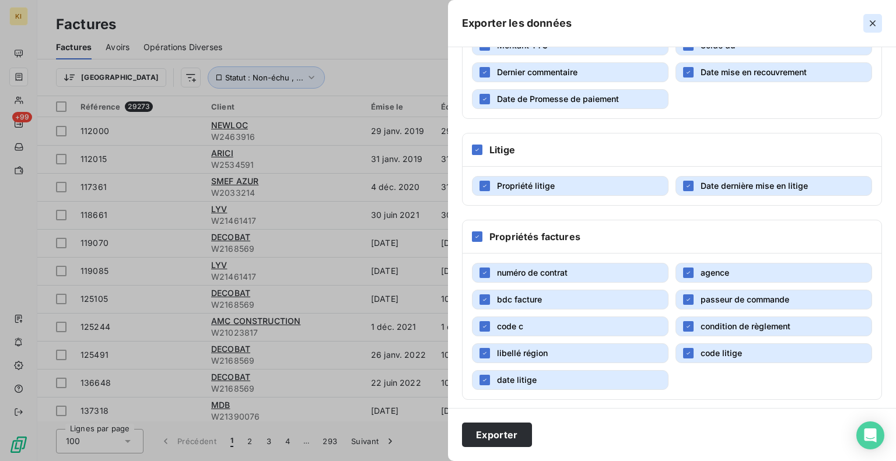
click at [875, 20] on icon "button" at bounding box center [873, 24] width 12 height 12
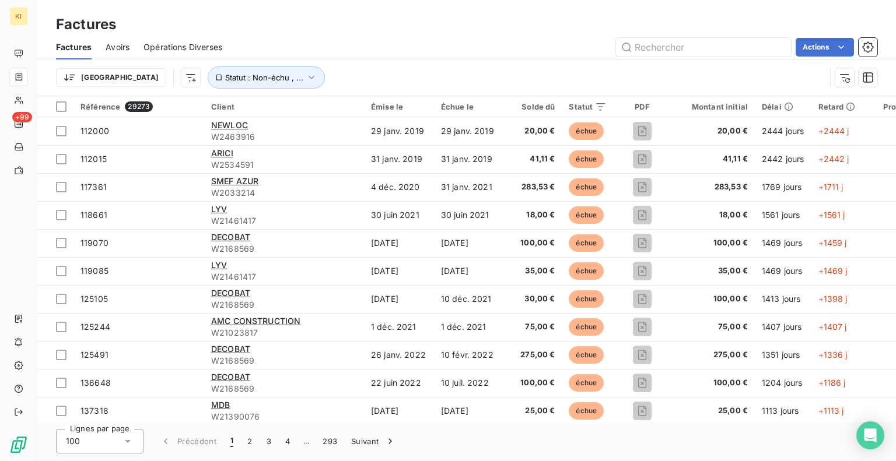
click at [255, 32] on div "Factures" at bounding box center [466, 24] width 859 height 21
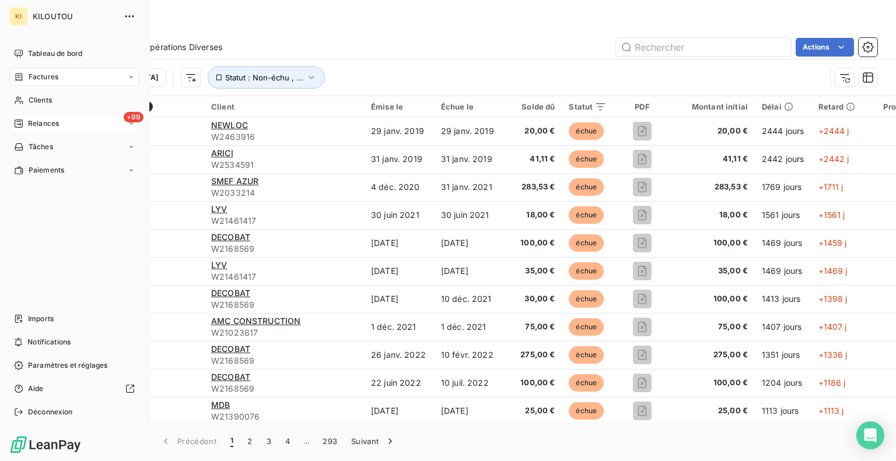
click at [50, 128] on span "Relances" at bounding box center [43, 123] width 31 height 11
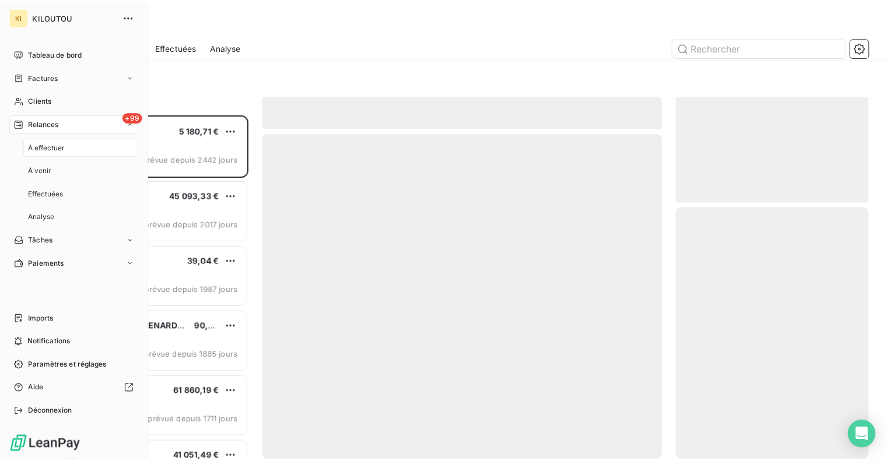
scroll to position [338, 186]
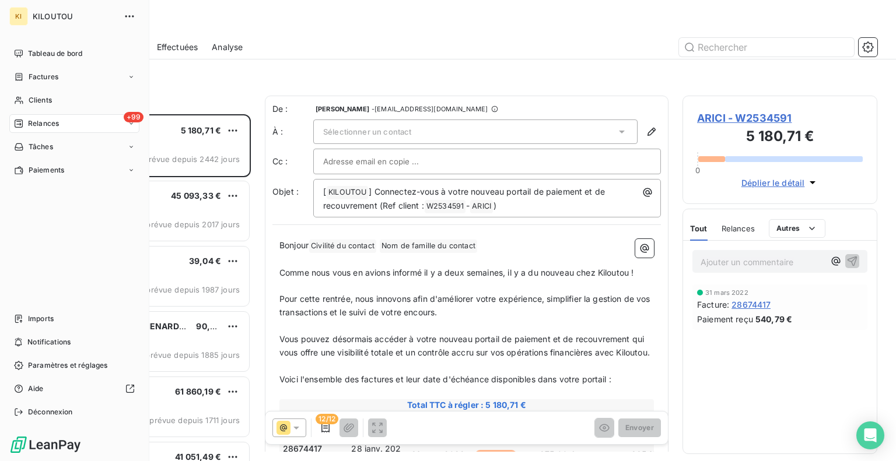
click at [133, 128] on div "+99 Relances" at bounding box center [74, 123] width 130 height 19
click at [61, 225] on div "Analyse" at bounding box center [81, 217] width 116 height 19
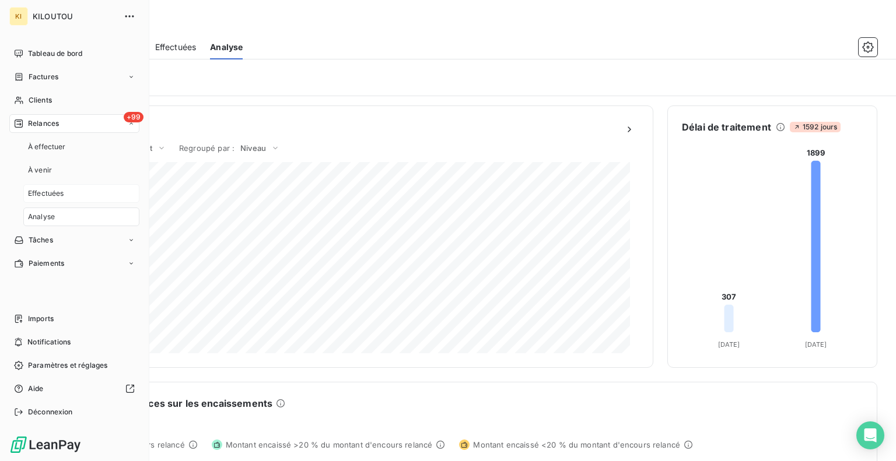
click at [77, 187] on div "Effectuées" at bounding box center [81, 193] width 116 height 19
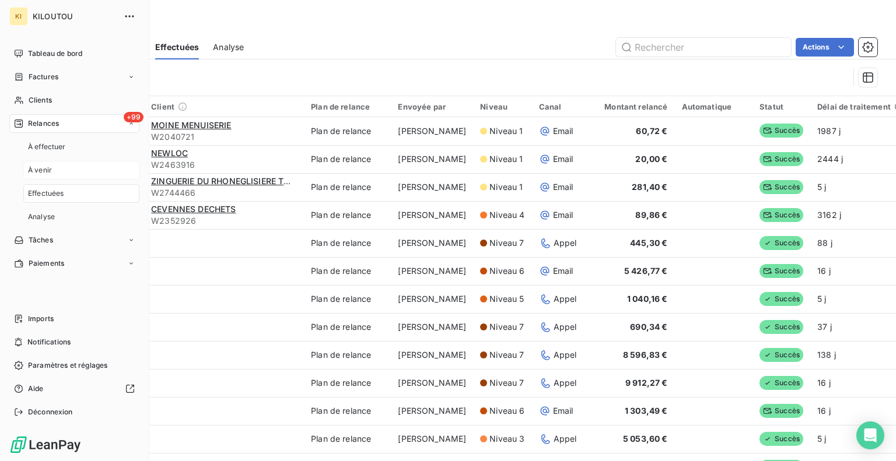
click at [77, 169] on div "À venir" at bounding box center [81, 170] width 116 height 19
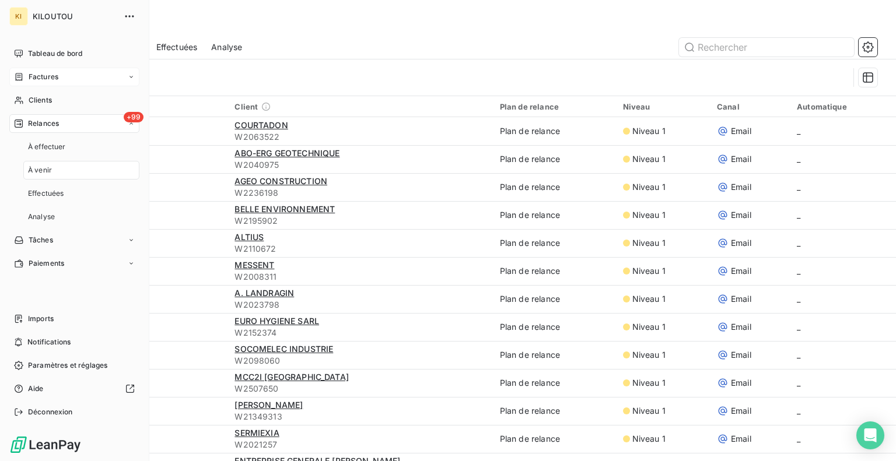
click at [93, 78] on div "Factures" at bounding box center [74, 77] width 130 height 19
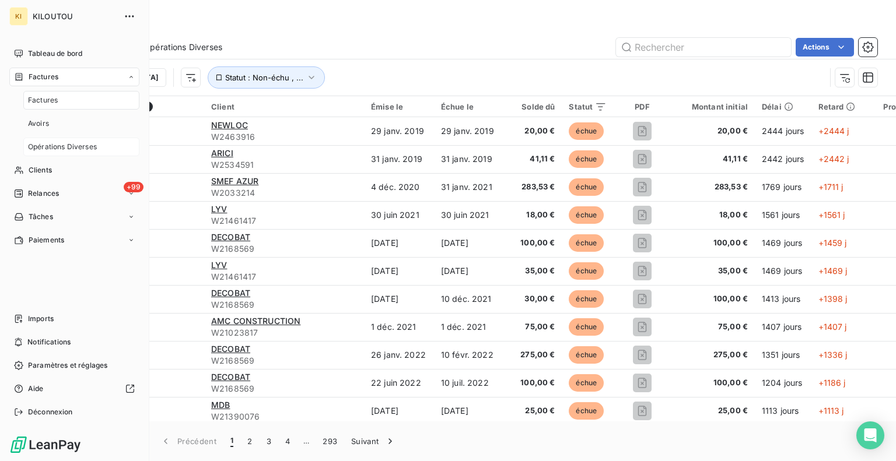
click at [92, 151] on span "Opérations Diverses" at bounding box center [62, 147] width 69 height 11
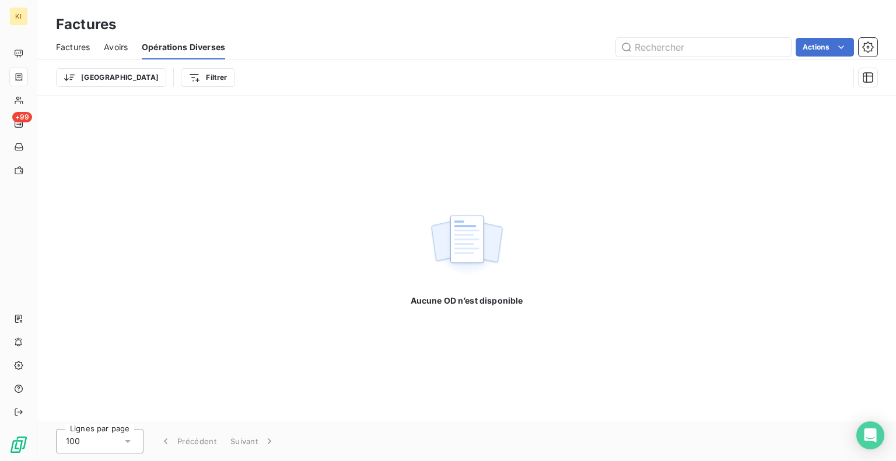
click at [72, 45] on span "Factures" at bounding box center [73, 47] width 34 height 12
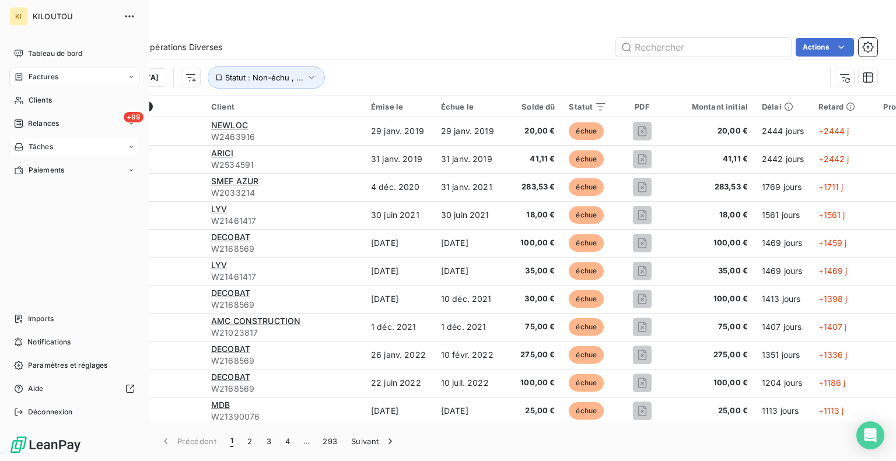
click at [48, 149] on span "Tâches" at bounding box center [41, 147] width 25 height 11
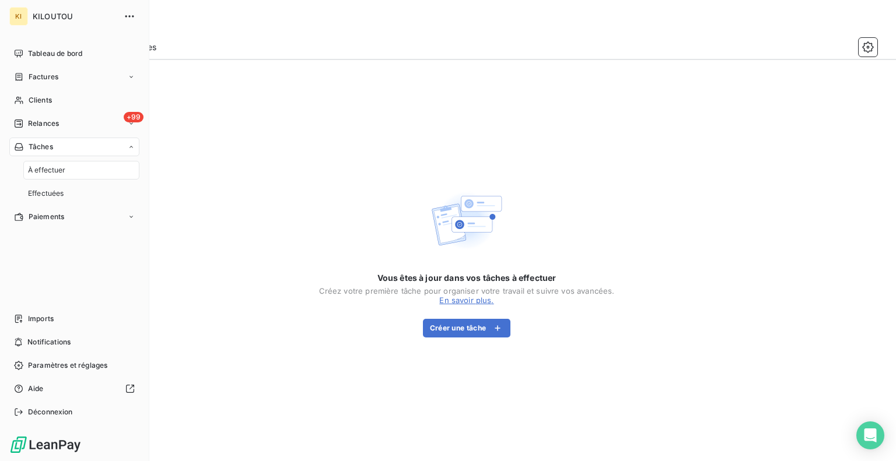
click at [55, 167] on span "À effectuer" at bounding box center [47, 170] width 38 height 11
click at [51, 170] on span "Paiements" at bounding box center [47, 170] width 36 height 11
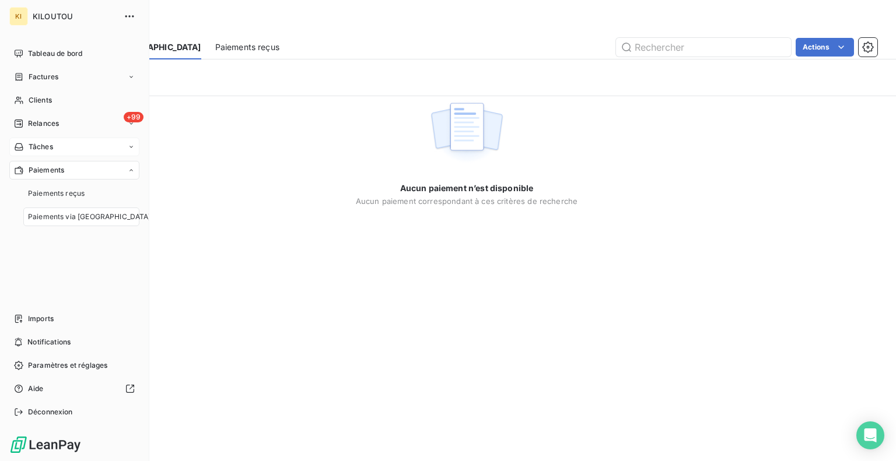
click at [132, 144] on icon at bounding box center [131, 147] width 7 height 7
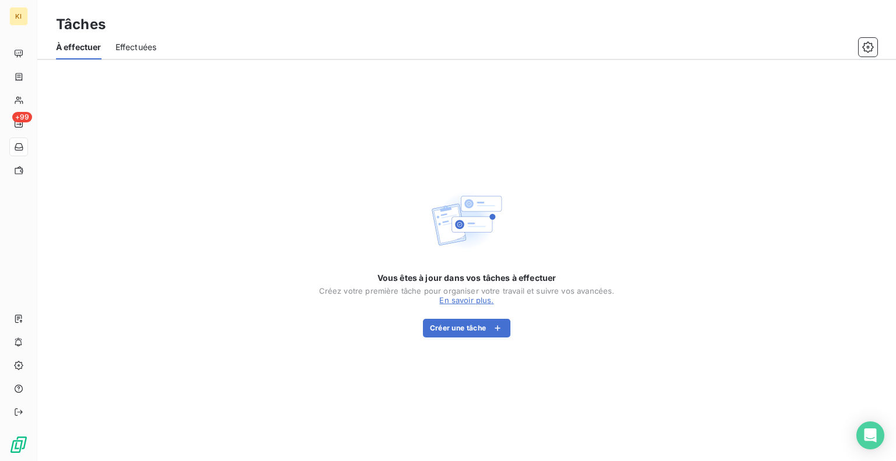
click at [410, 114] on div "Vous êtes à jour dans vos tâches à effectuer Créez votre première tâche pour or…" at bounding box center [467, 260] width 296 height 401
click at [863, 48] on icon "button" at bounding box center [867, 46] width 11 height 11
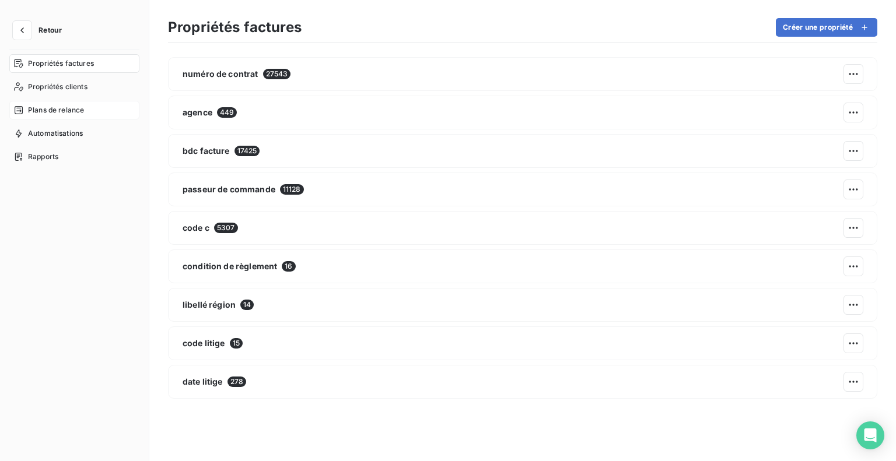
click at [48, 109] on span "Plans de relance" at bounding box center [56, 110] width 56 height 11
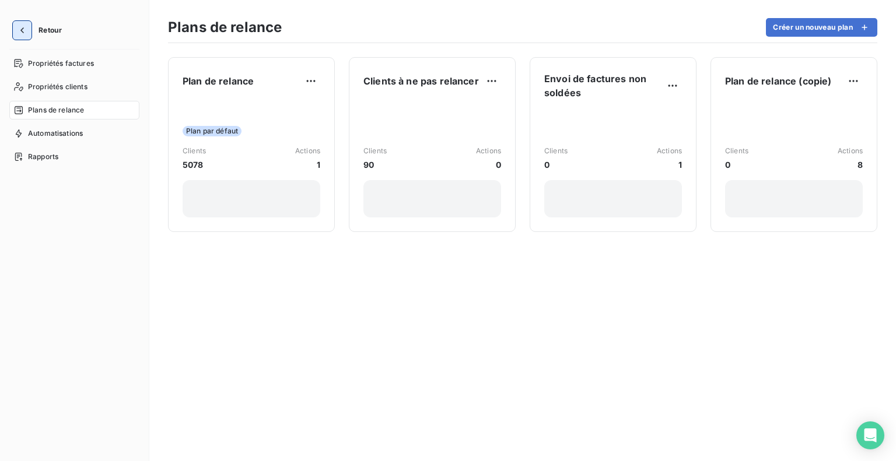
click at [25, 31] on icon "button" at bounding box center [22, 31] width 12 height 12
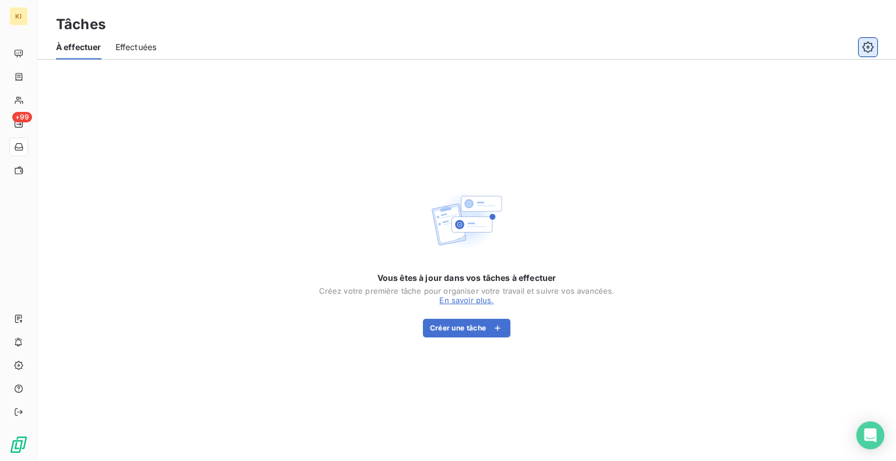
click at [865, 48] on icon "button" at bounding box center [868, 47] width 12 height 12
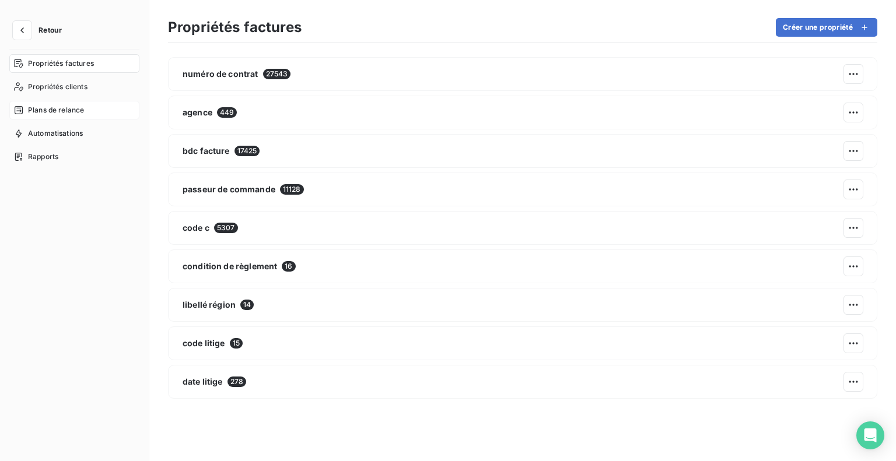
click at [52, 109] on span "Plans de relance" at bounding box center [56, 110] width 56 height 11
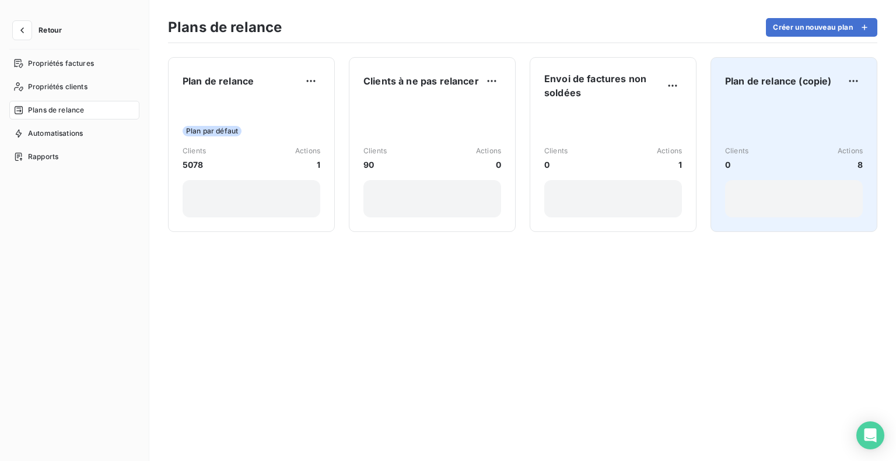
click at [786, 86] on span "Plan de relance (copie)" at bounding box center [778, 81] width 106 height 14
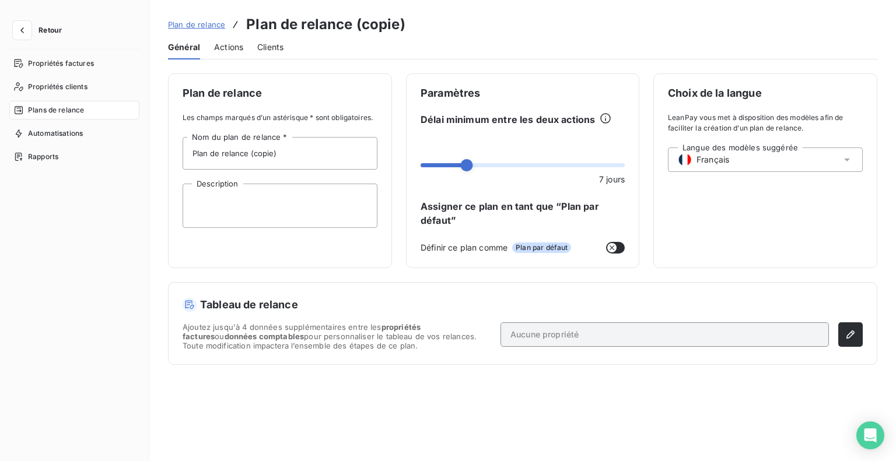
click at [229, 47] on span "Actions" at bounding box center [228, 47] width 29 height 12
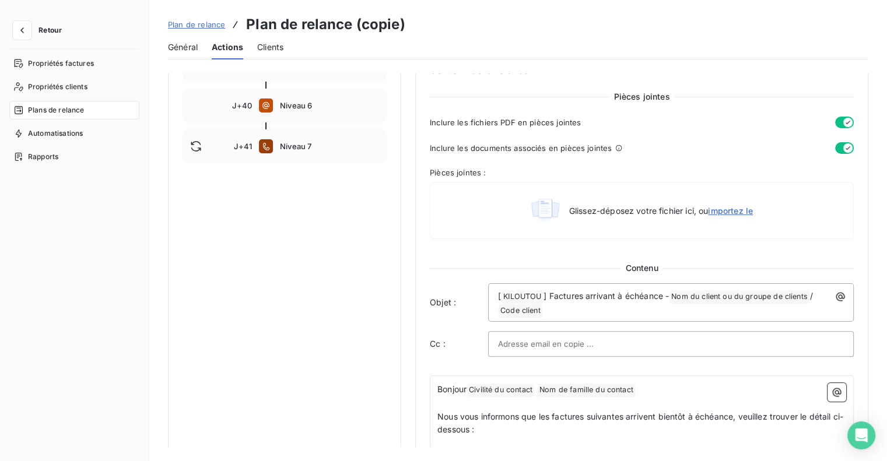
scroll to position [377, 0]
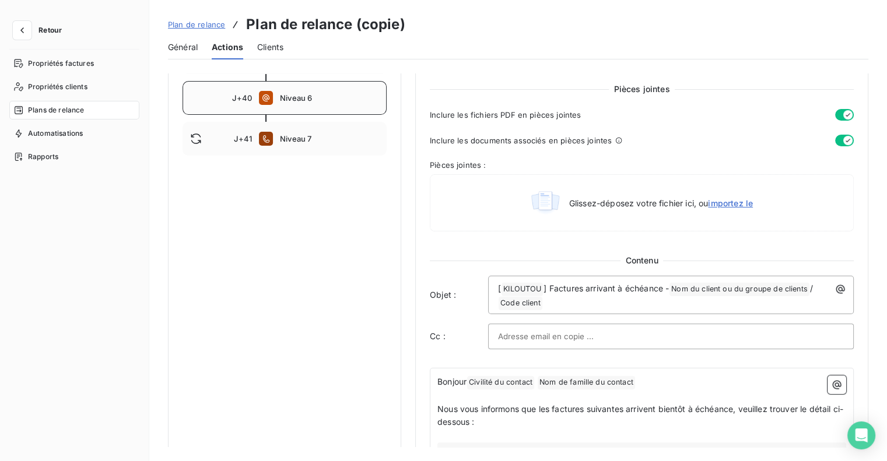
click at [239, 96] on span "J+40" at bounding box center [242, 97] width 20 height 9
type input "40"
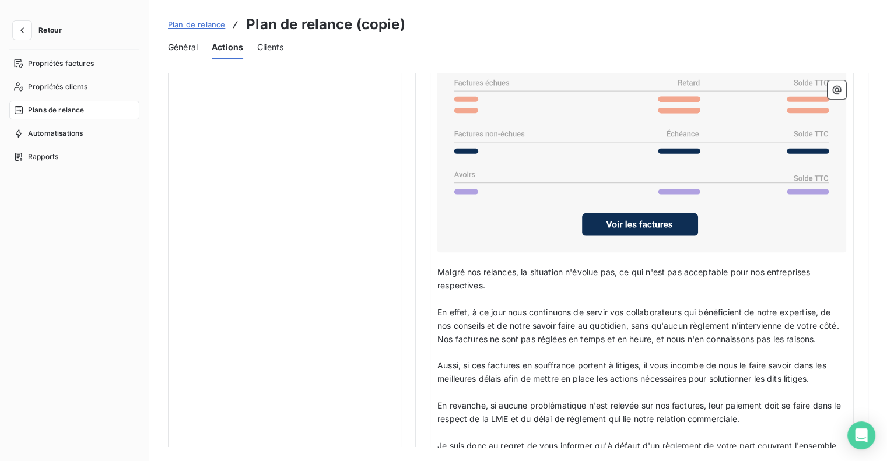
scroll to position [915, 0]
